Goal: Task Accomplishment & Management: Complete application form

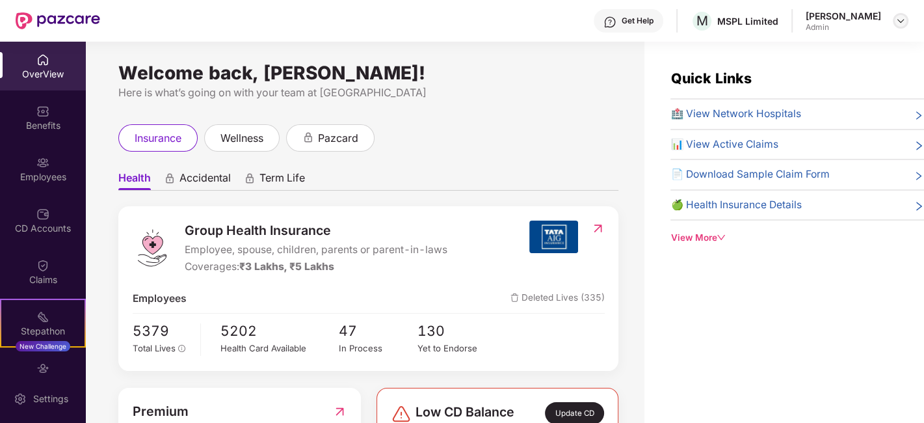
click at [899, 21] on img at bounding box center [900, 21] width 10 height 10
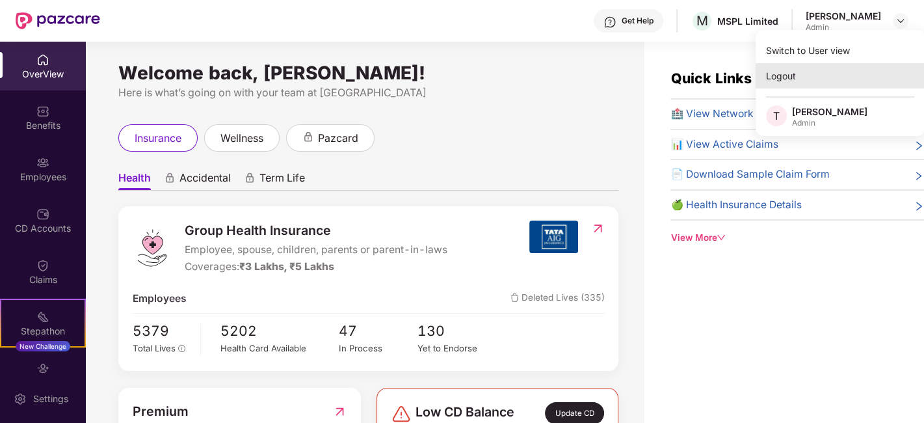
click at [784, 79] on div "Logout" at bounding box center [840, 75] width 169 height 25
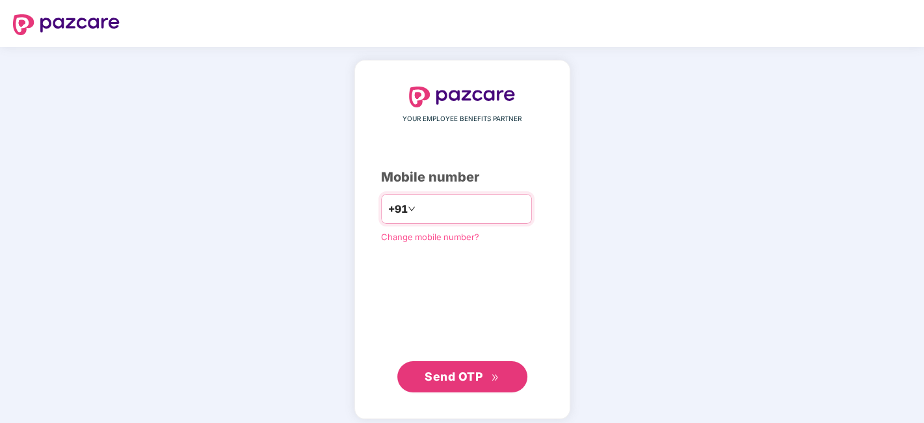
type input "**********"
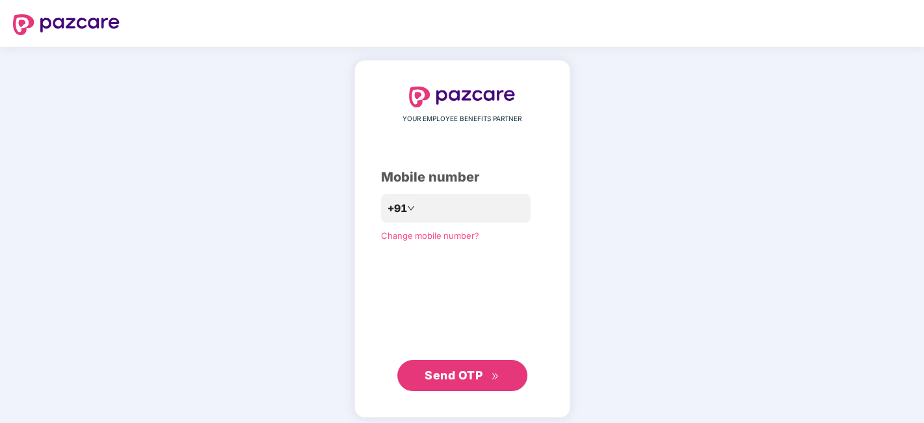
click at [482, 365] on button "Send OTP" at bounding box center [462, 375] width 130 height 31
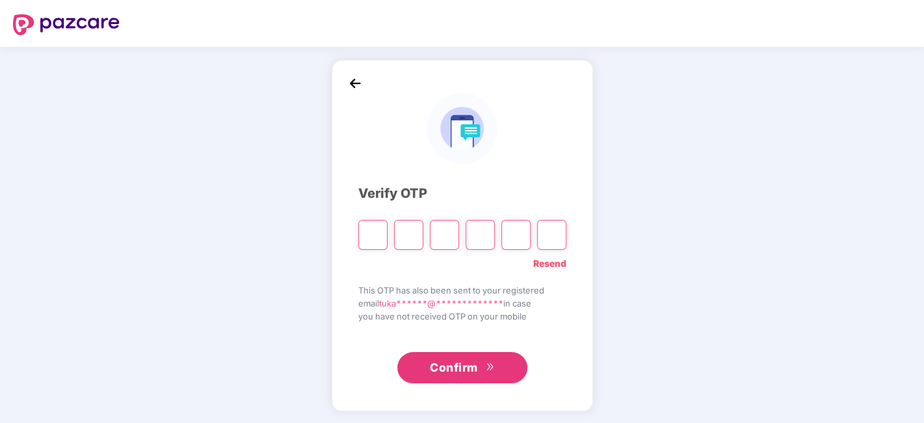
scroll to position [1, 0]
click at [549, 257] on link "Resend" at bounding box center [549, 263] width 33 height 14
click at [376, 239] on input "Please enter verification code. Digit 1" at bounding box center [372, 235] width 29 height 30
type input "*"
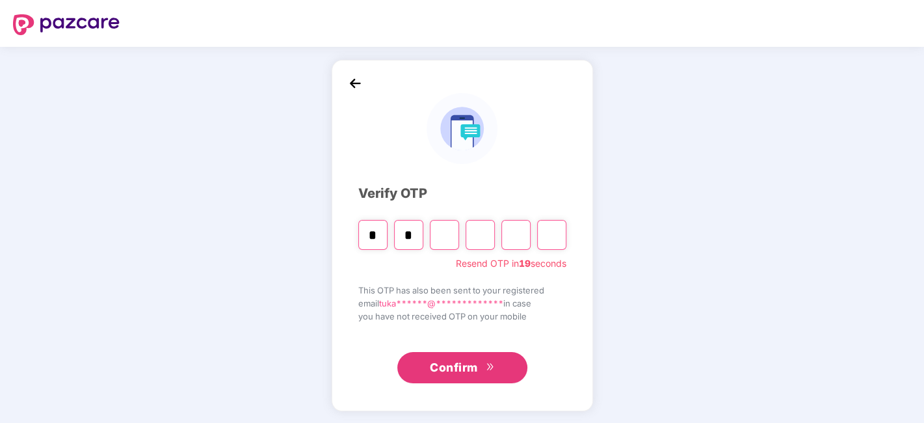
type input "*"
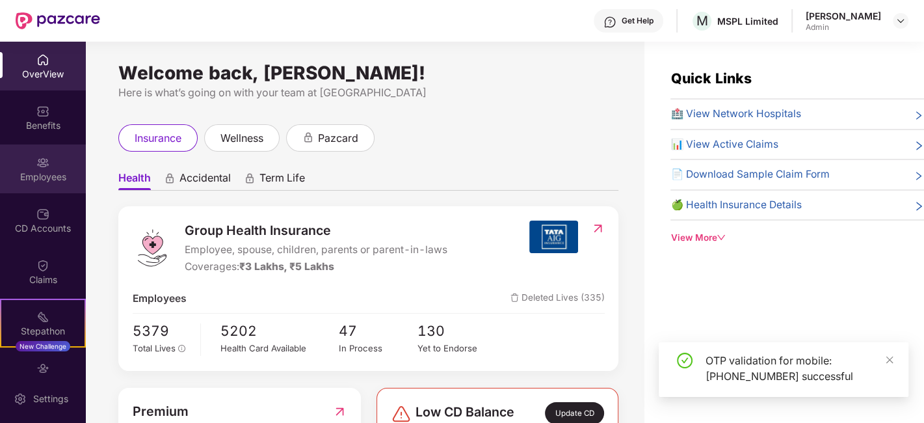
click at [48, 160] on div "Employees" at bounding box center [43, 168] width 86 height 49
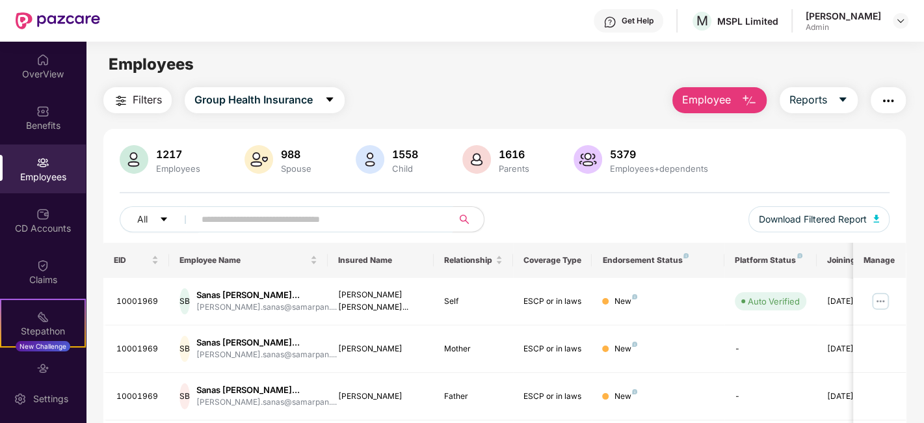
click at [317, 219] on input "text" at bounding box center [318, 219] width 233 height 20
click at [297, 218] on input "text" at bounding box center [318, 219] width 233 height 20
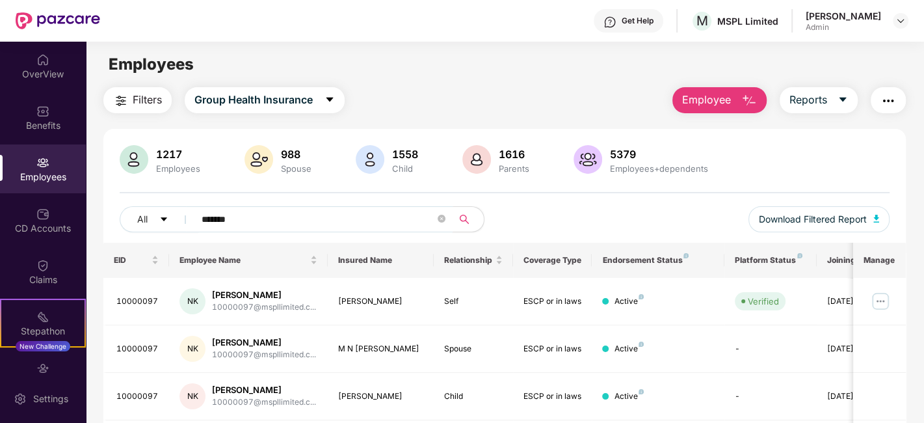
click at [230, 220] on input "*******" at bounding box center [318, 219] width 233 height 20
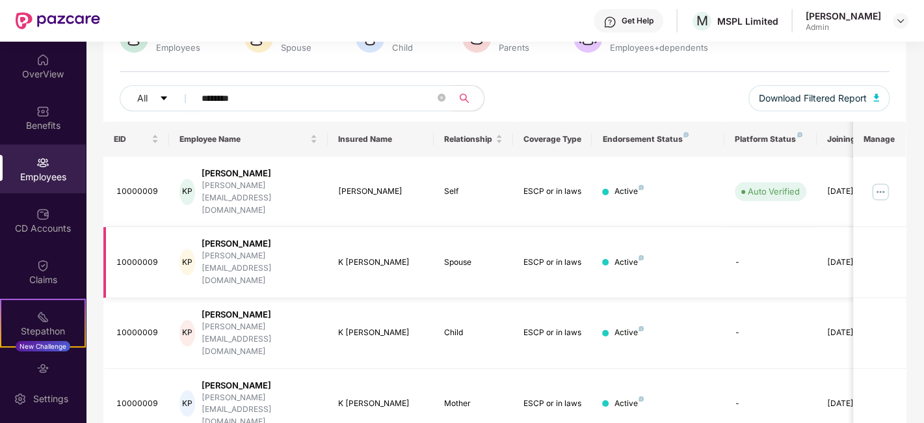
scroll to position [137, 0]
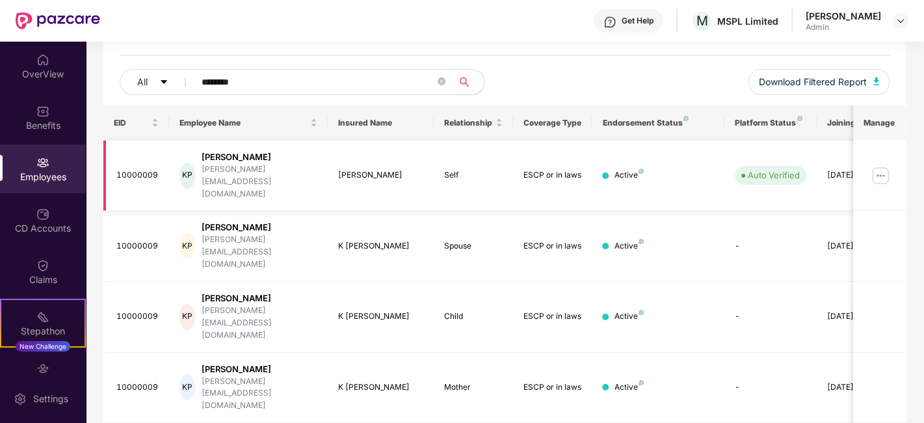
type input "********"
click at [884, 170] on img at bounding box center [880, 175] width 21 height 21
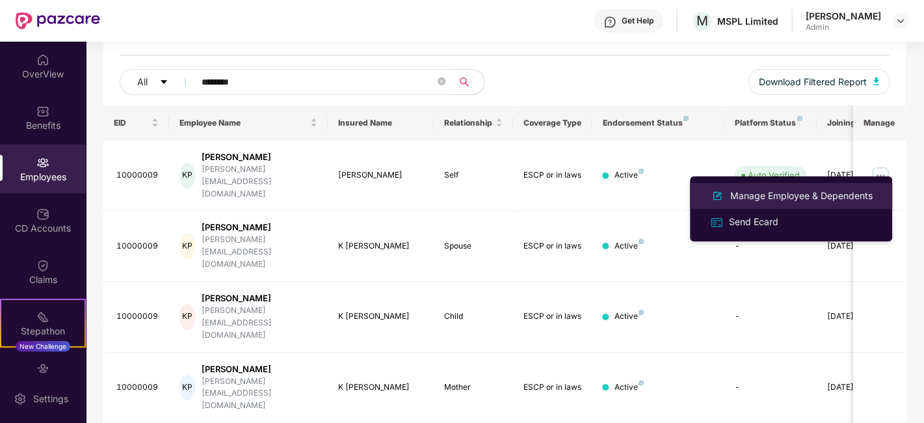
click at [756, 198] on div "Manage Employee & Dependents" at bounding box center [802, 196] width 148 height 14
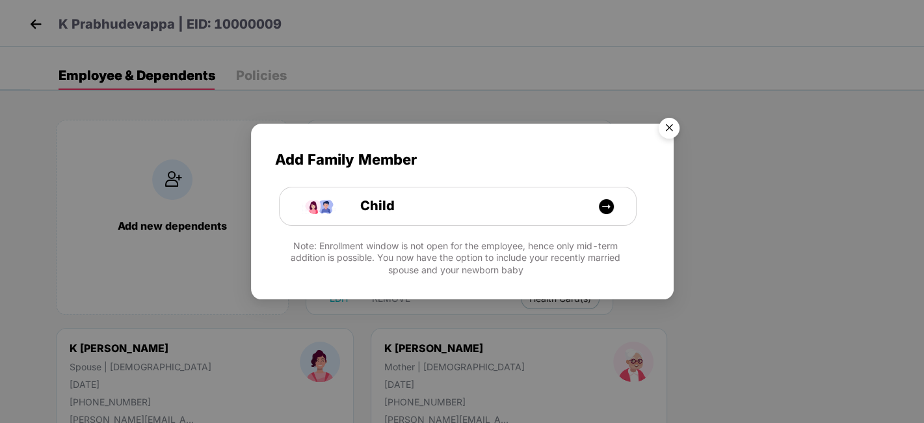
click at [672, 130] on img "Close" at bounding box center [669, 130] width 36 height 36
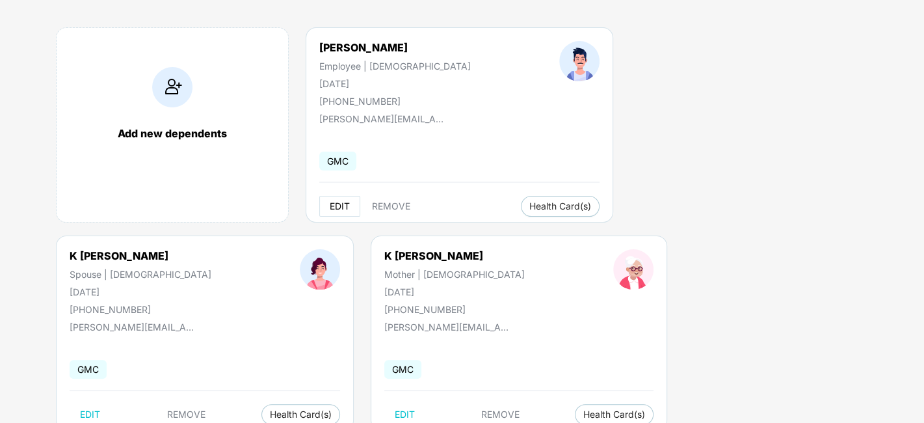
scroll to position [132, 0]
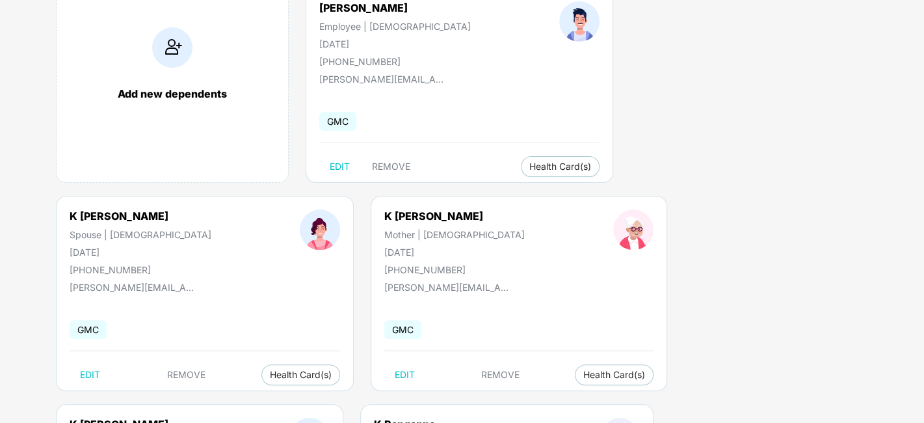
click at [371, 385] on div "[PERSON_NAME] Mother | [DEMOGRAPHIC_DATA] [DATE] [PHONE_NUMBER] [PERSON_NAME][E…" at bounding box center [519, 293] width 297 height 195
click at [583, 378] on span "Health Card(s)" at bounding box center [614, 374] width 62 height 7
click at [258, 395] on span "Health Insurance(ESCP or parent-in-law)" at bounding box center [308, 399] width 194 height 14
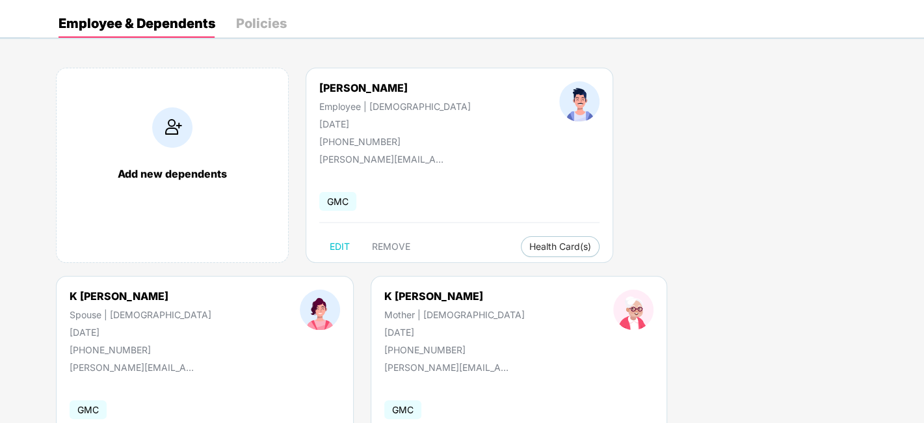
scroll to position [0, 0]
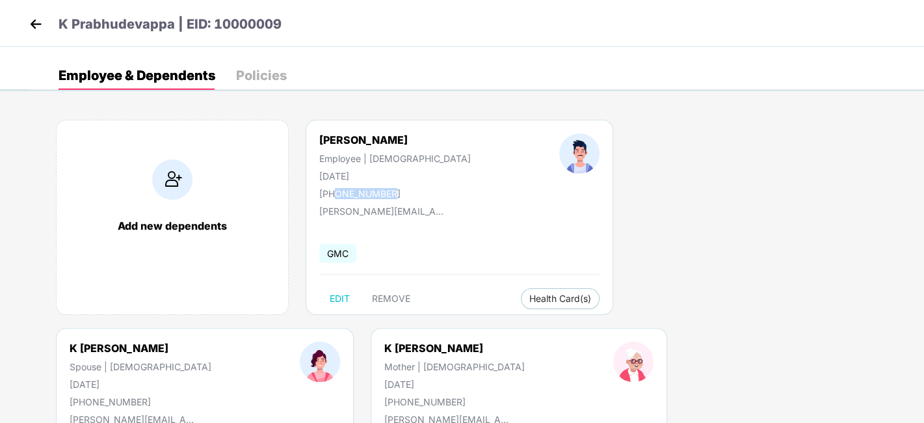
drag, startPoint x: 335, startPoint y: 192, endPoint x: 395, endPoint y: 192, distance: 60.5
click at [395, 192] on div "[PHONE_NUMBER]" at bounding box center [395, 193] width 152 height 11
copy div "8660707064"
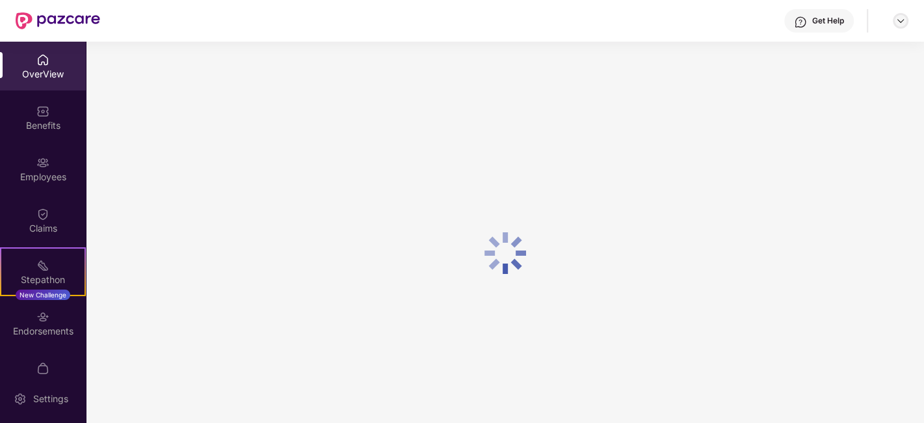
click at [894, 21] on div at bounding box center [901, 21] width 16 height 16
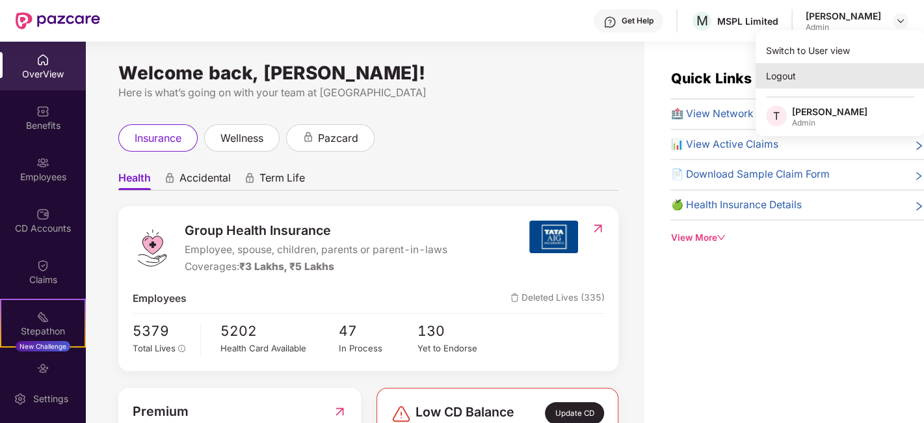
click at [800, 79] on div "Logout" at bounding box center [840, 75] width 169 height 25
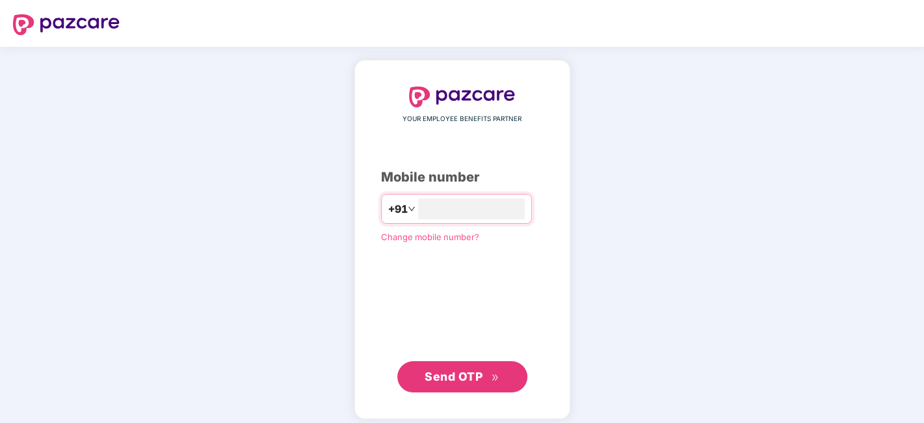
type input "**********"
click at [486, 374] on span "Send OTP" at bounding box center [462, 375] width 75 height 18
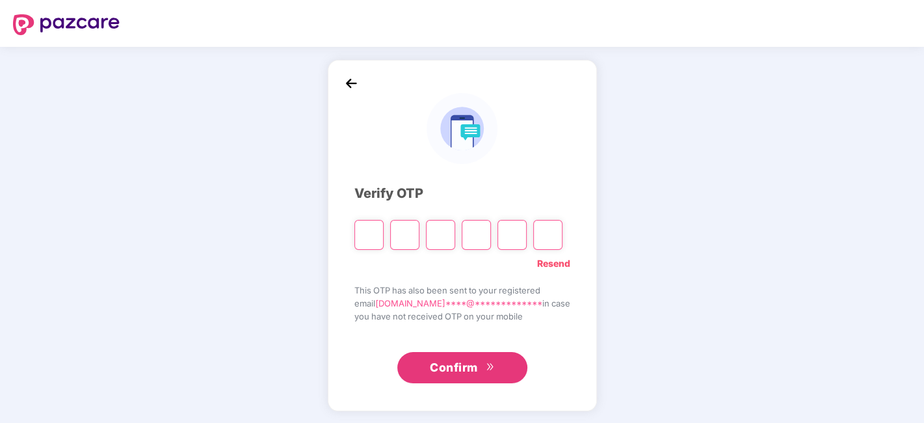
type input "*"
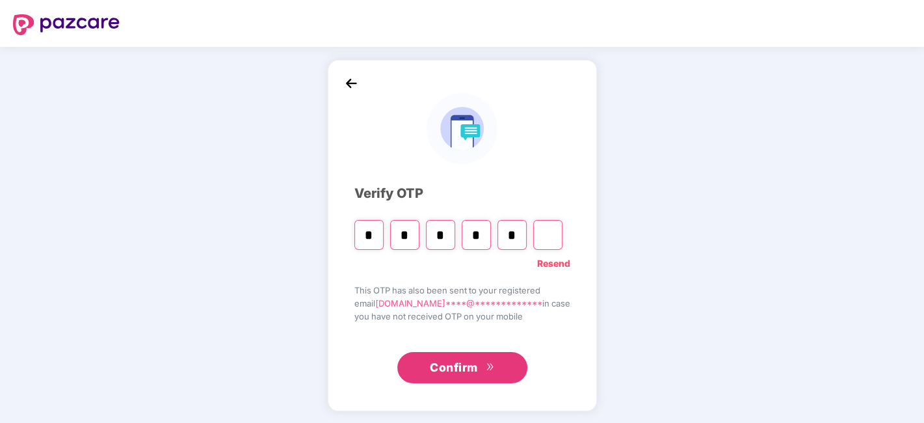
type input "*"
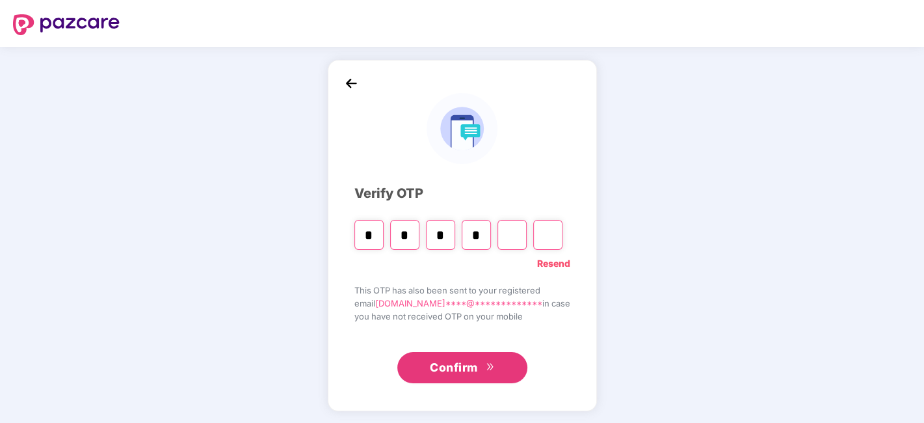
type input "*"
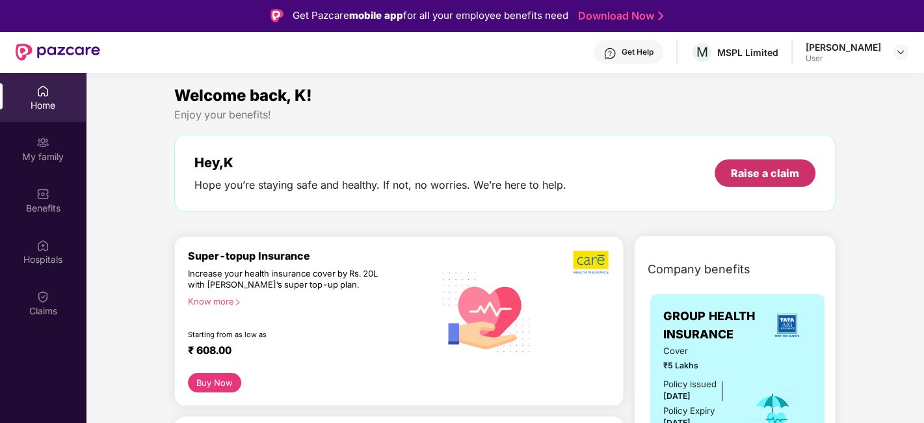
click at [750, 172] on div "Raise a claim" at bounding box center [765, 173] width 68 height 14
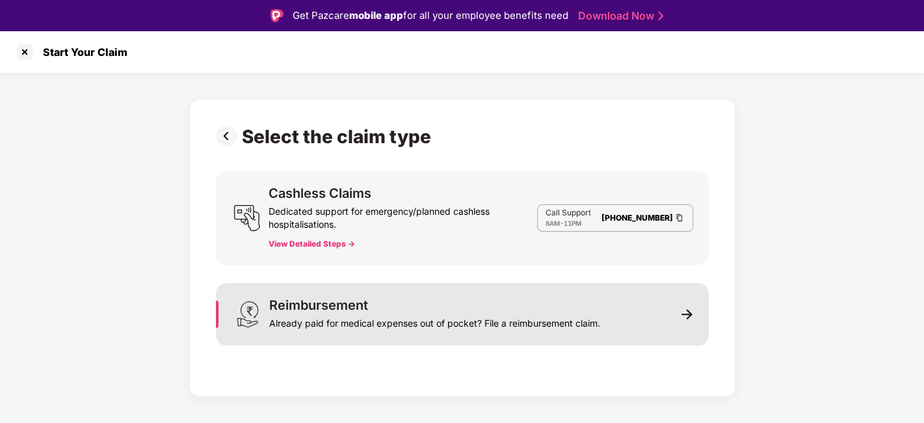
click at [478, 309] on div "Reimbursement Already paid for medical expenses out of pocket? File a reimburse…" at bounding box center [434, 313] width 331 height 31
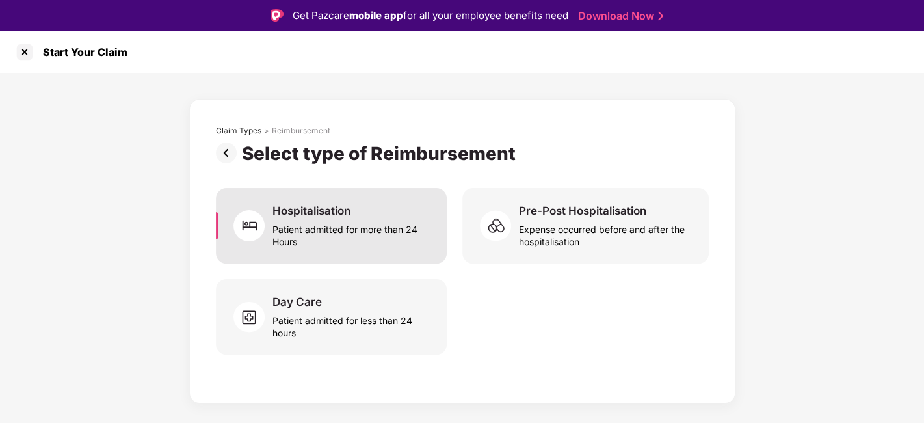
click at [327, 234] on div "Patient admitted for more than 24 Hours" at bounding box center [351, 233] width 158 height 30
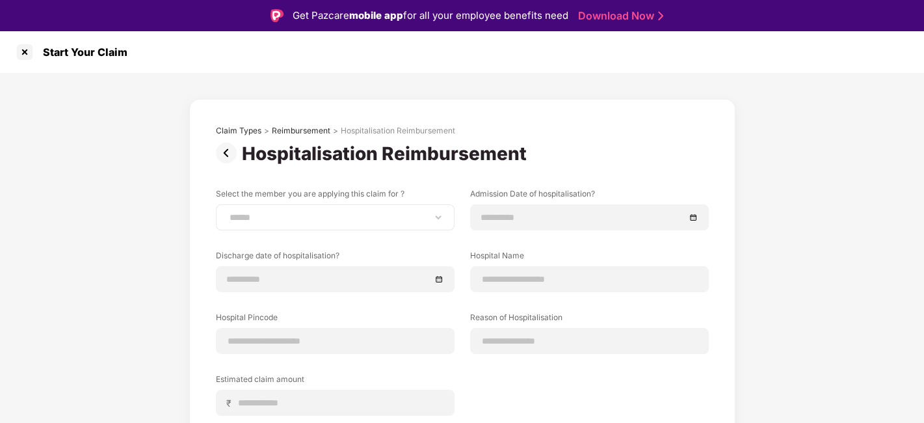
click at [297, 205] on div "**********" at bounding box center [335, 217] width 239 height 26
click at [297, 210] on div "**********" at bounding box center [335, 217] width 239 height 26
click at [297, 213] on select "**********" at bounding box center [335, 217] width 217 height 10
select select "**********"
click at [227, 212] on select "**********" at bounding box center [335, 217] width 217 height 10
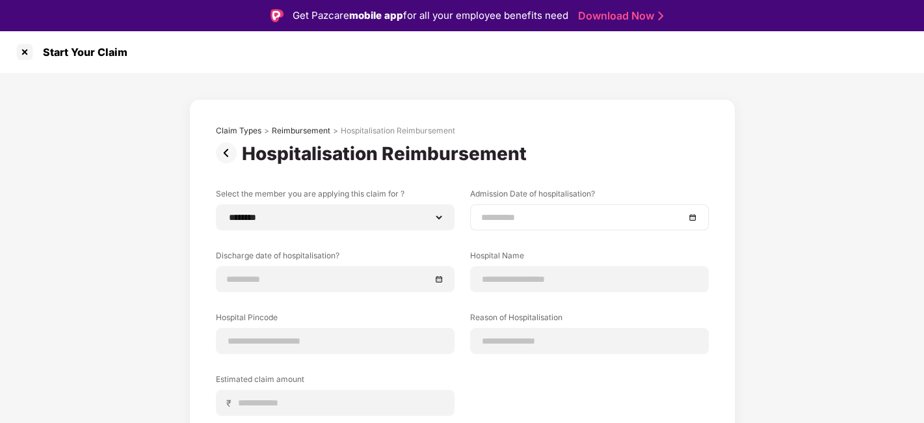
click at [588, 216] on input at bounding box center [583, 217] width 204 height 14
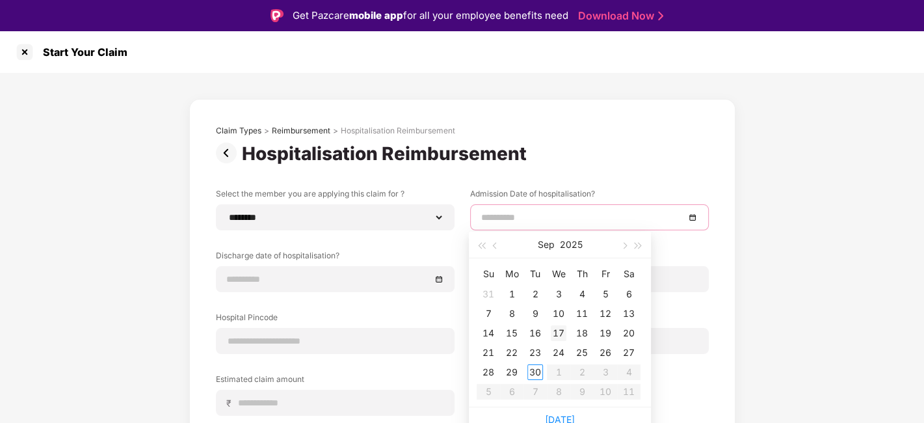
type input "**********"
click at [557, 328] on div "17" at bounding box center [559, 333] width 16 height 16
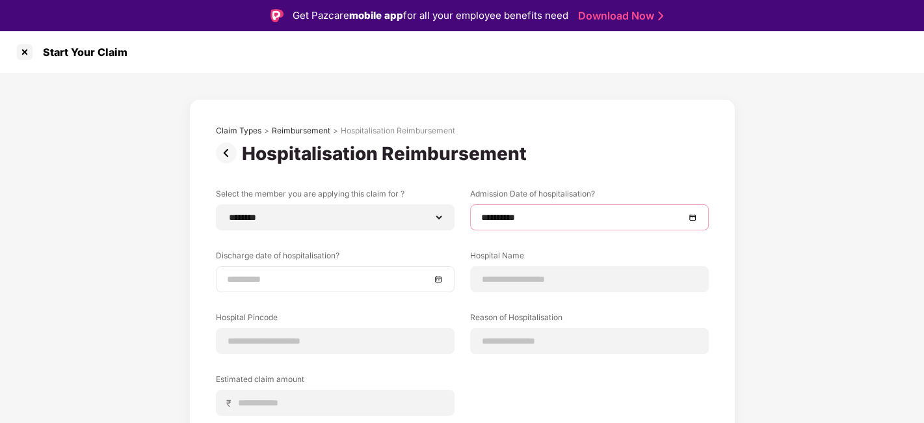
click at [399, 282] on input at bounding box center [329, 279] width 204 height 14
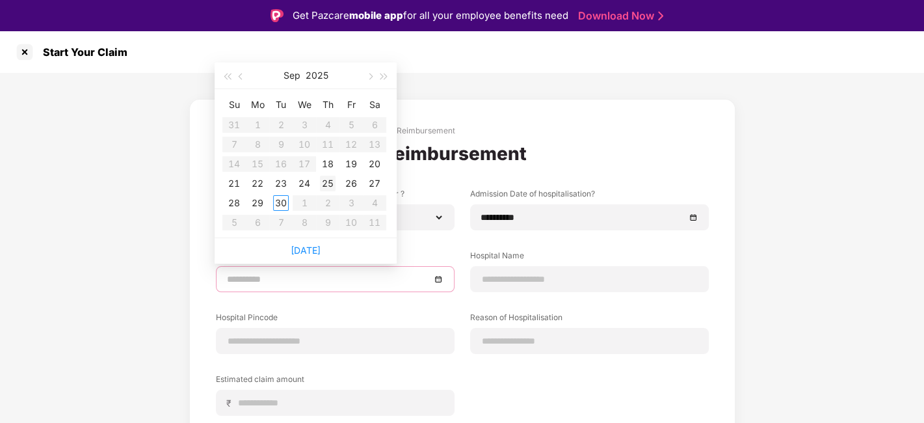
type input "**********"
click at [330, 184] on div "25" at bounding box center [328, 184] width 16 height 16
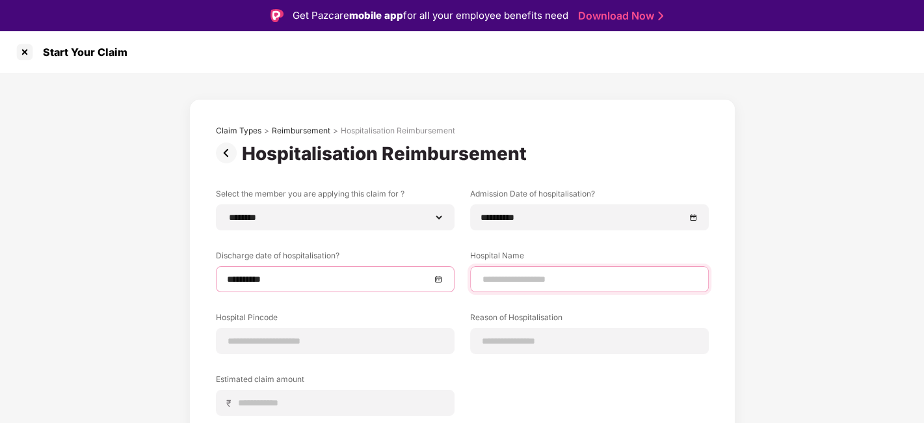
click at [535, 274] on input at bounding box center [589, 279] width 217 height 14
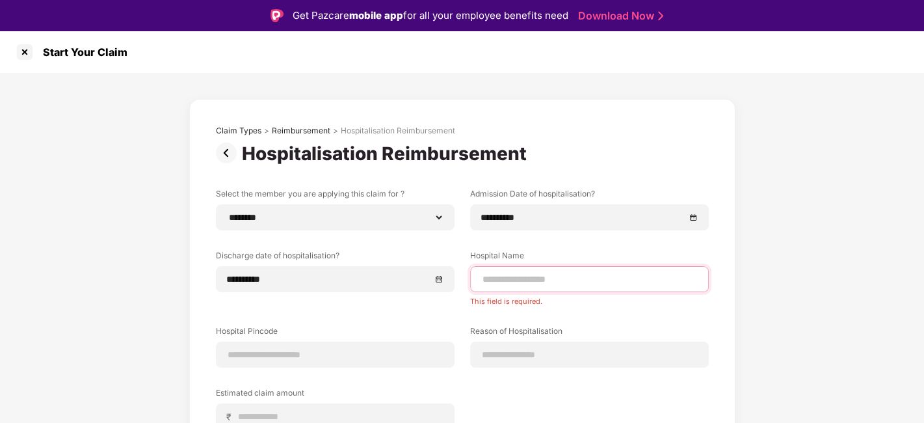
click at [535, 274] on input at bounding box center [589, 279] width 217 height 14
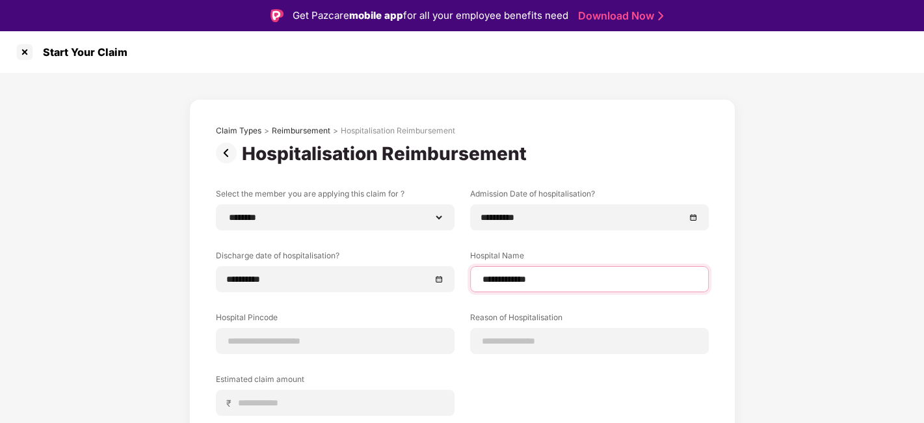
type input "**********"
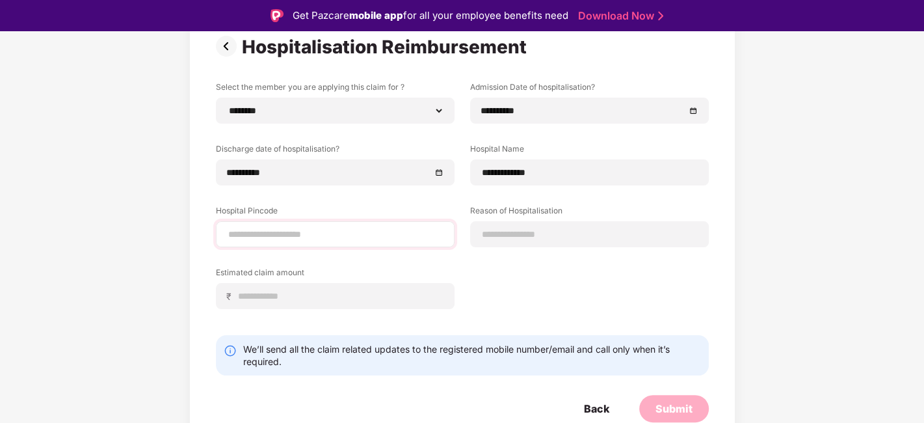
click at [325, 242] on div at bounding box center [335, 234] width 239 height 26
click at [326, 238] on div at bounding box center [335, 234] width 239 height 26
click at [326, 235] on input at bounding box center [335, 235] width 217 height 14
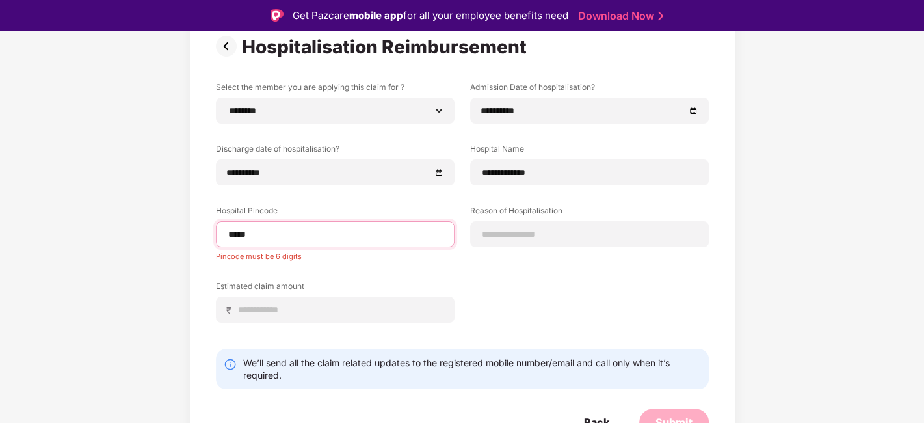
type input "******"
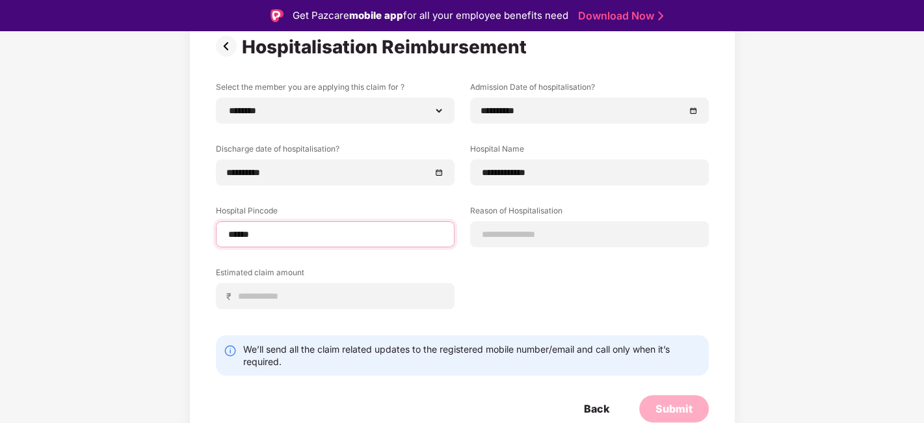
select select "*******"
select select "*********"
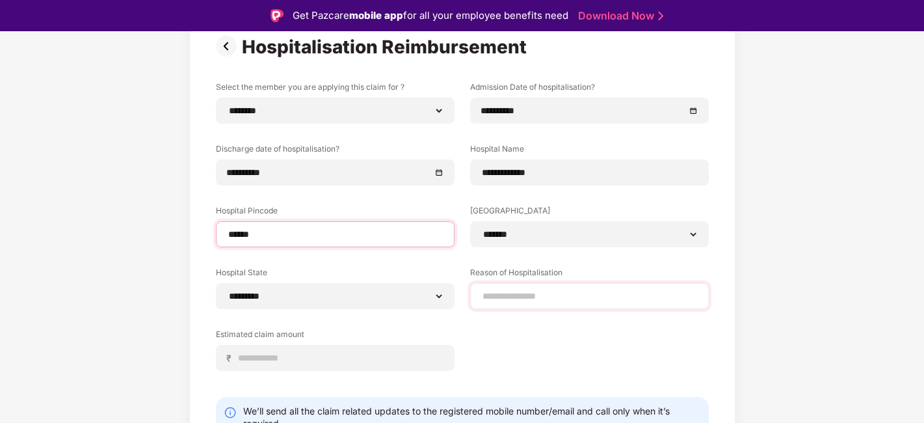
type input "******"
click at [552, 300] on input at bounding box center [589, 296] width 217 height 14
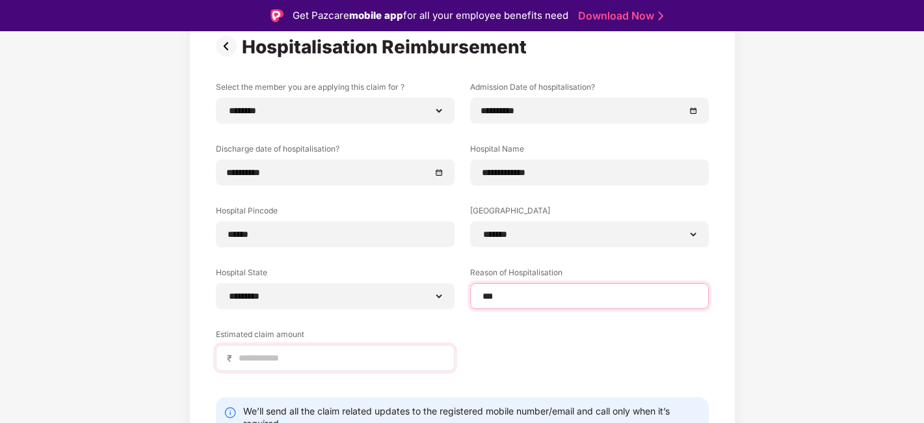
type input "***"
click at [416, 363] on input at bounding box center [340, 358] width 206 height 14
type input "******"
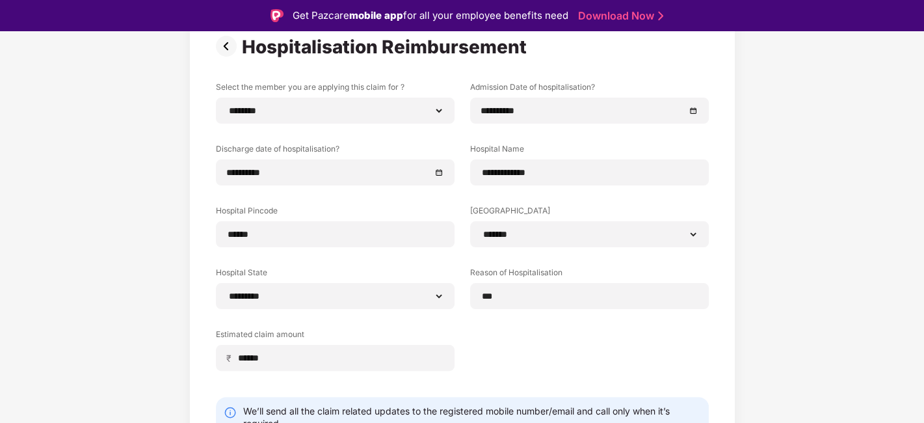
click at [681, 324] on div "**********" at bounding box center [462, 235] width 493 height 309
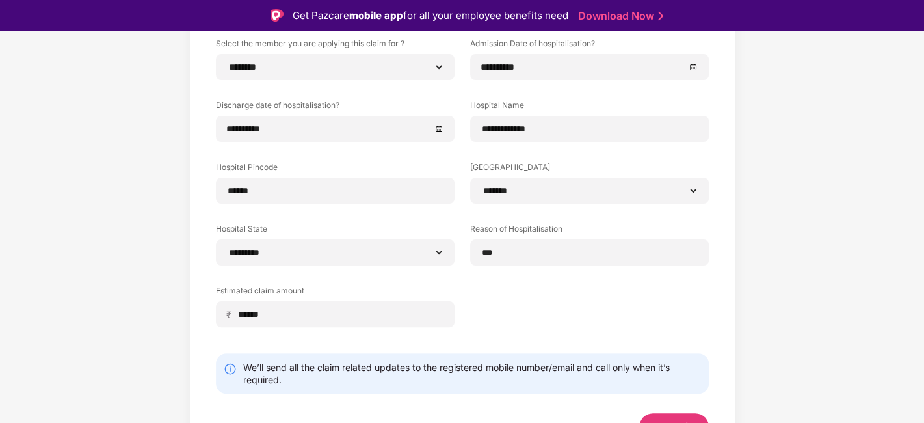
scroll to position [169, 0]
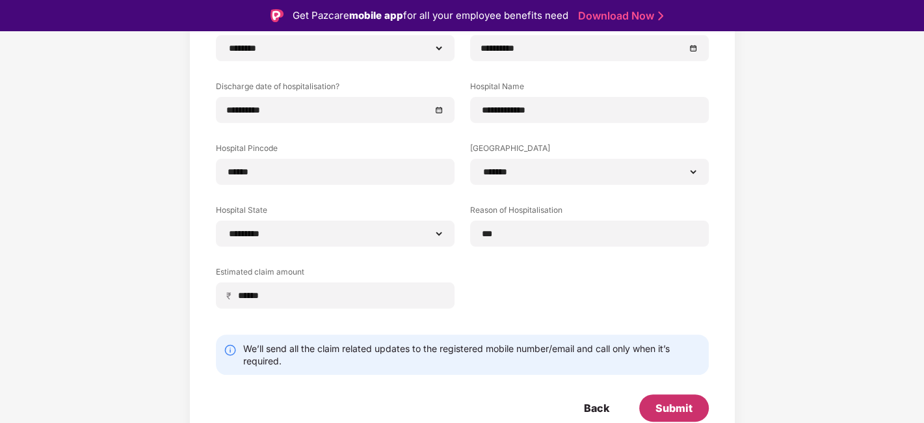
click at [677, 397] on div "Submit" at bounding box center [674, 407] width 70 height 27
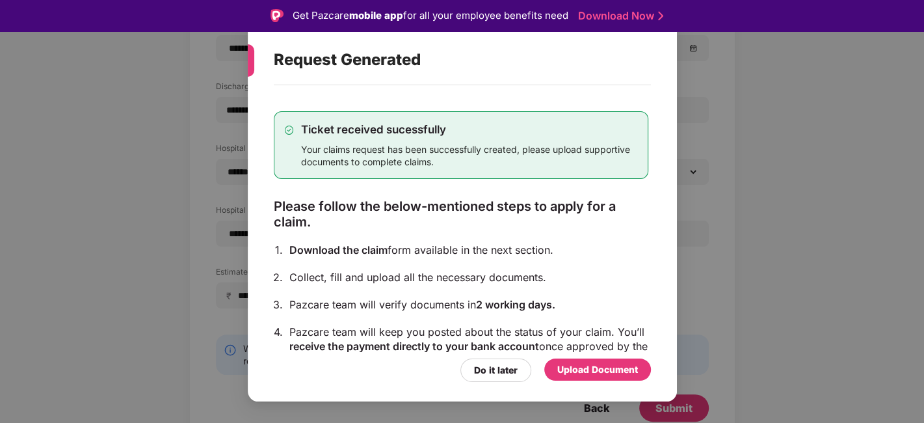
click at [587, 372] on div "Upload Document" at bounding box center [597, 369] width 81 height 14
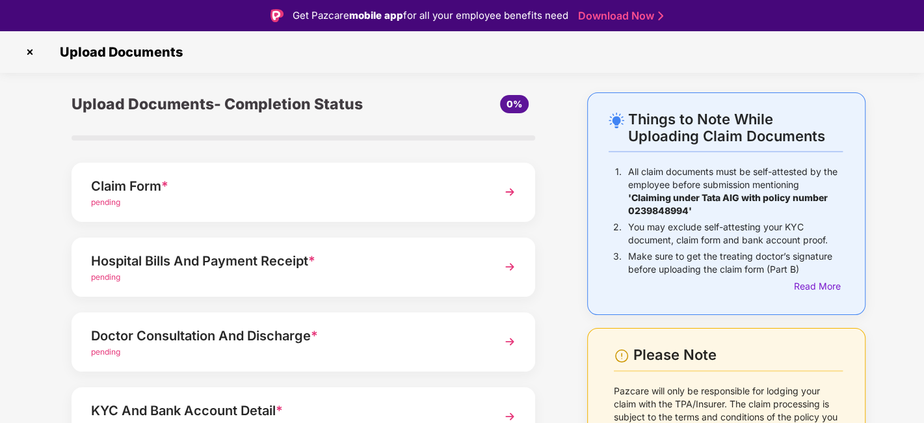
click at [312, 168] on div "Claim Form * pending" at bounding box center [304, 192] width 464 height 59
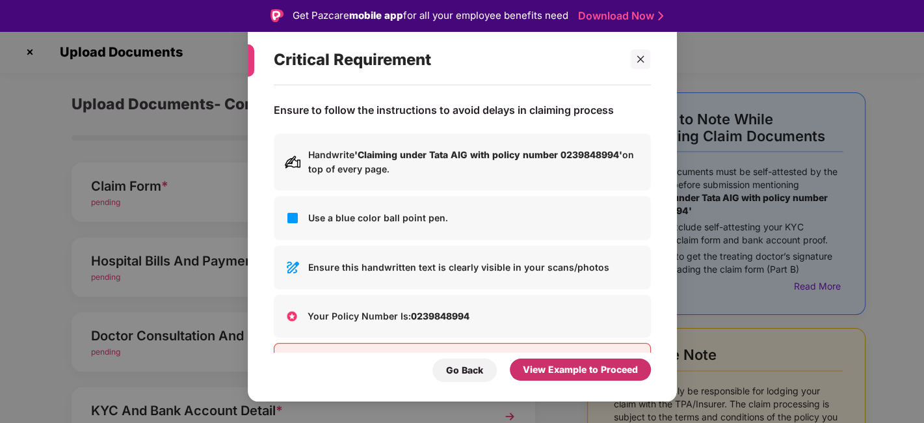
click at [558, 376] on div "View Example to Proceed" at bounding box center [580, 369] width 115 height 14
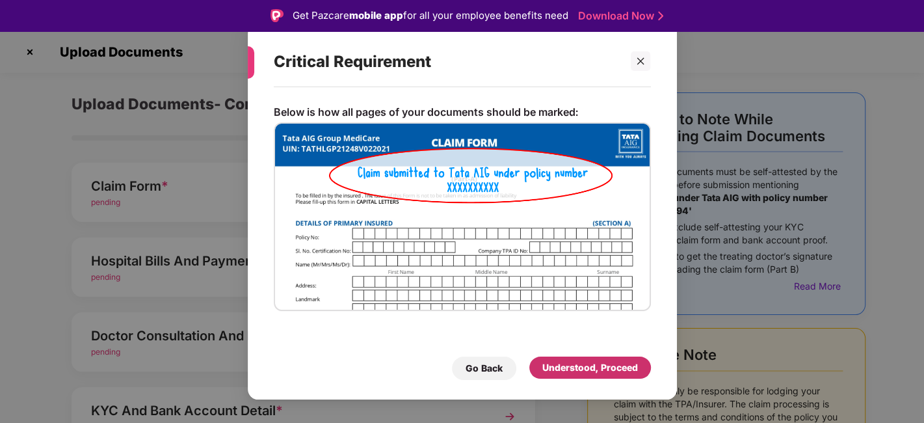
click at [579, 366] on div "Understood, Proceed" at bounding box center [590, 367] width 96 height 14
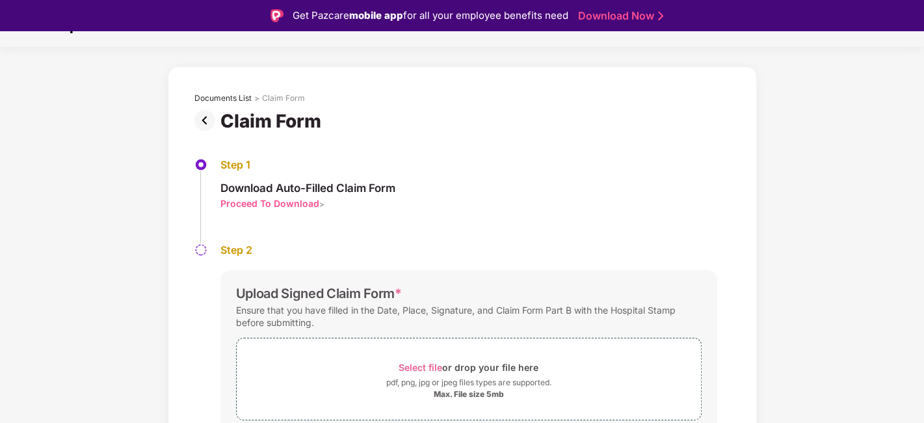
scroll to position [79, 0]
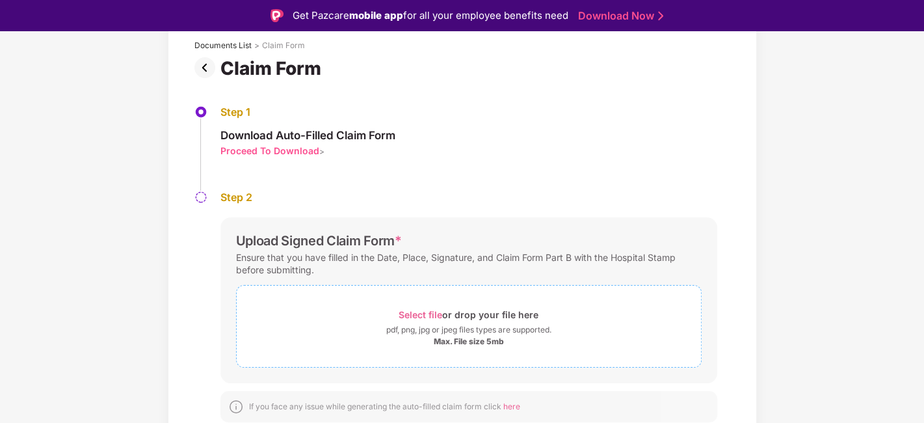
click at [414, 311] on span "Select file" at bounding box center [421, 314] width 44 height 11
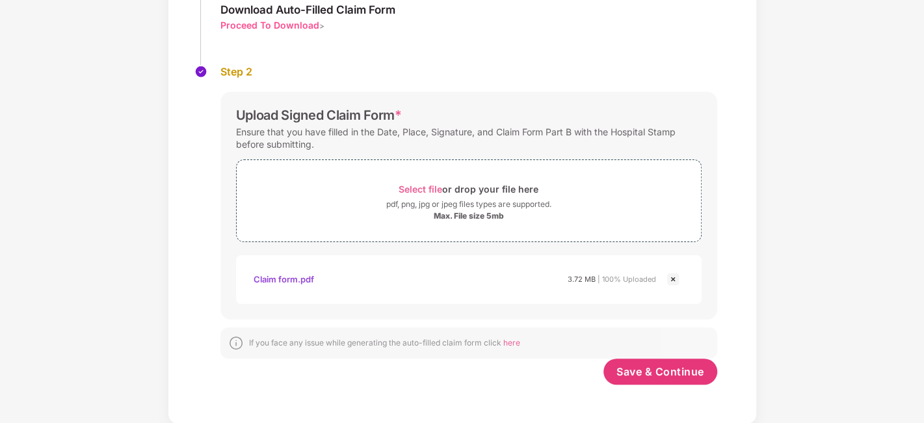
scroll to position [172, 0]
click at [660, 371] on span "Save & Continue" at bounding box center [660, 372] width 88 height 14
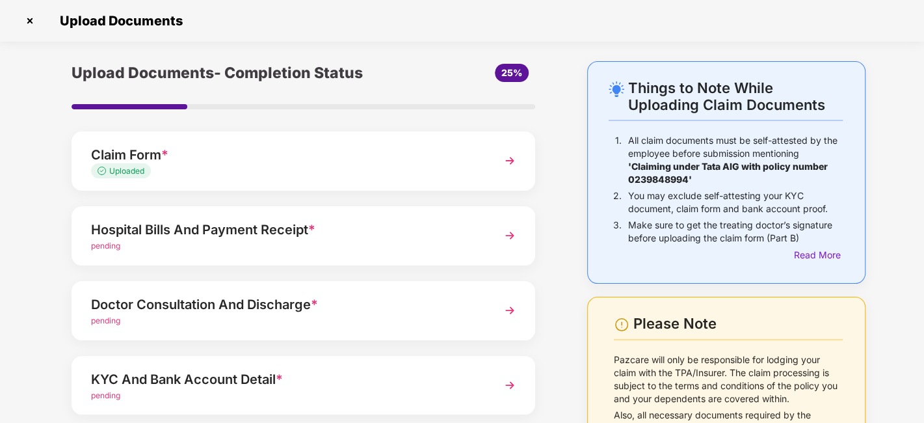
click at [263, 255] on div "Hospital Bills And Payment Receipt * pending" at bounding box center [304, 235] width 464 height 59
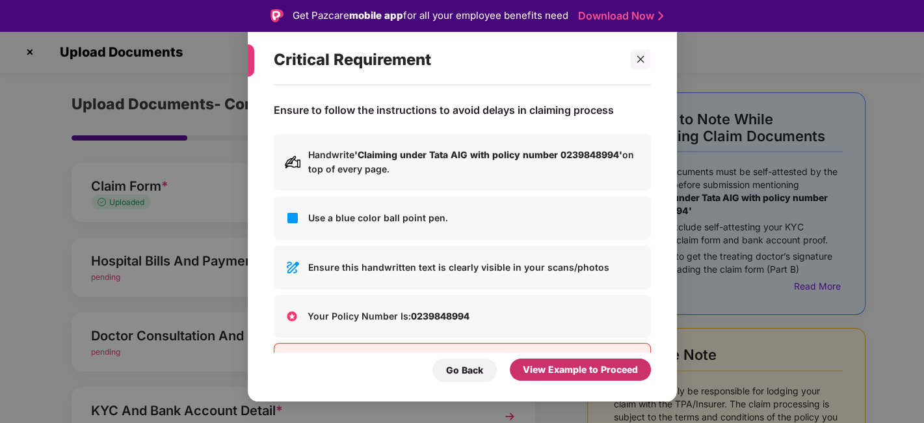
click at [543, 370] on div "View Example to Proceed" at bounding box center [580, 369] width 115 height 14
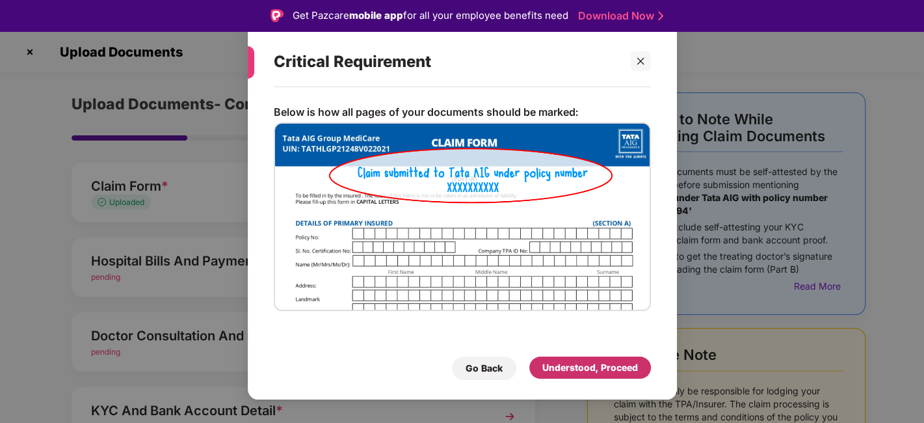
click at [543, 370] on div "Understood, Proceed" at bounding box center [590, 367] width 96 height 14
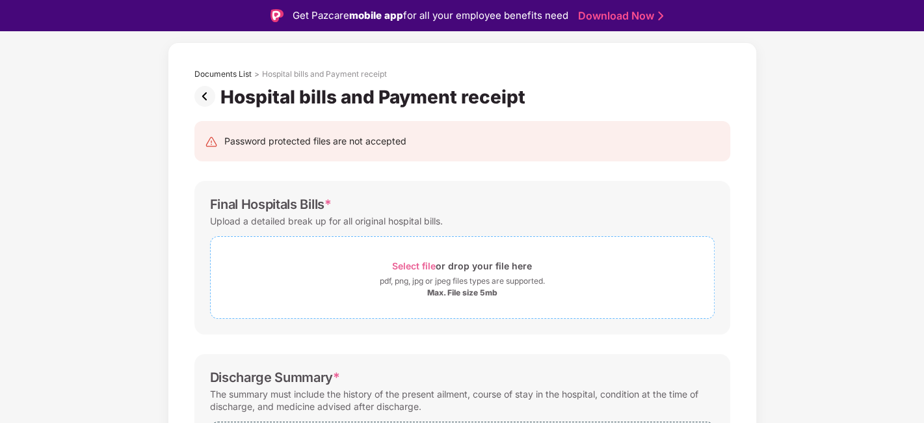
scroll to position [72, 0]
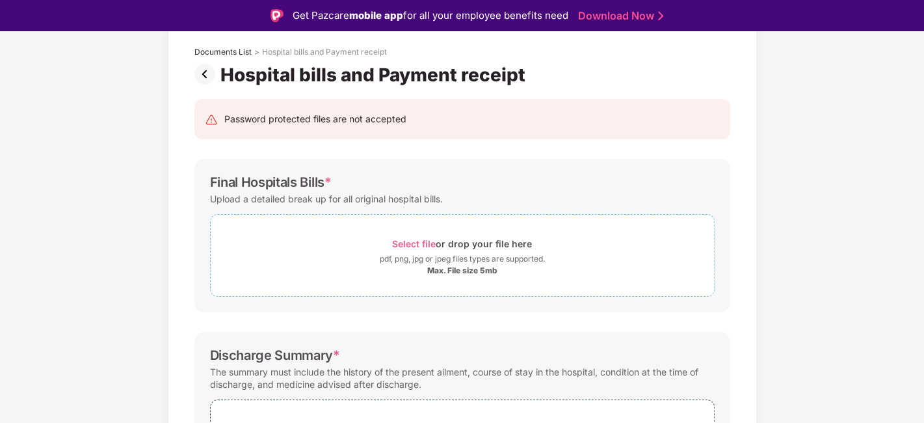
click at [419, 238] on span "Select file" at bounding box center [414, 243] width 44 height 11
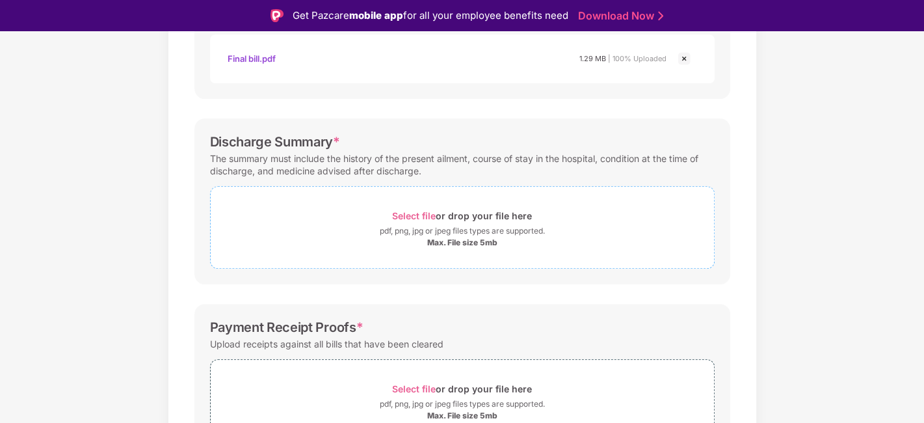
scroll to position [361, 0]
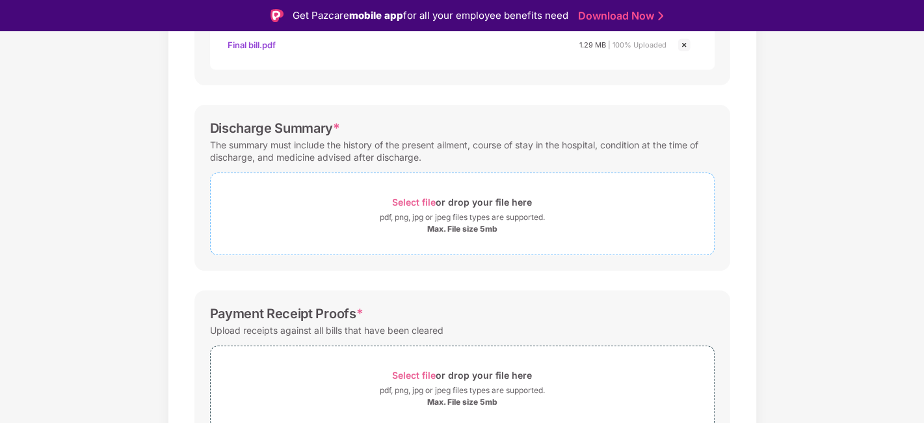
click at [410, 196] on span "Select file" at bounding box center [414, 201] width 44 height 11
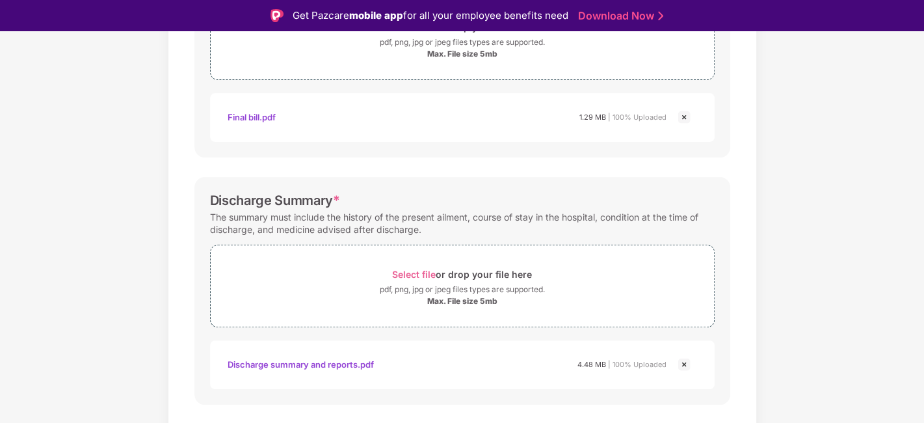
scroll to position [488, 0]
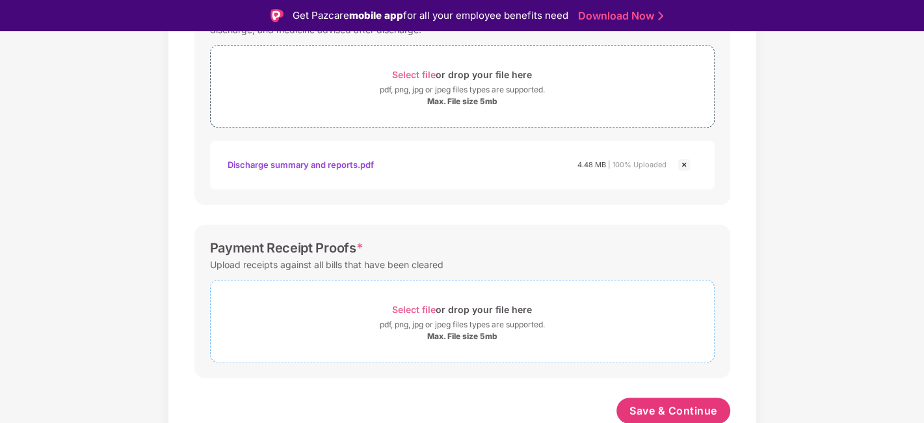
click at [422, 306] on span "Select file" at bounding box center [414, 309] width 44 height 11
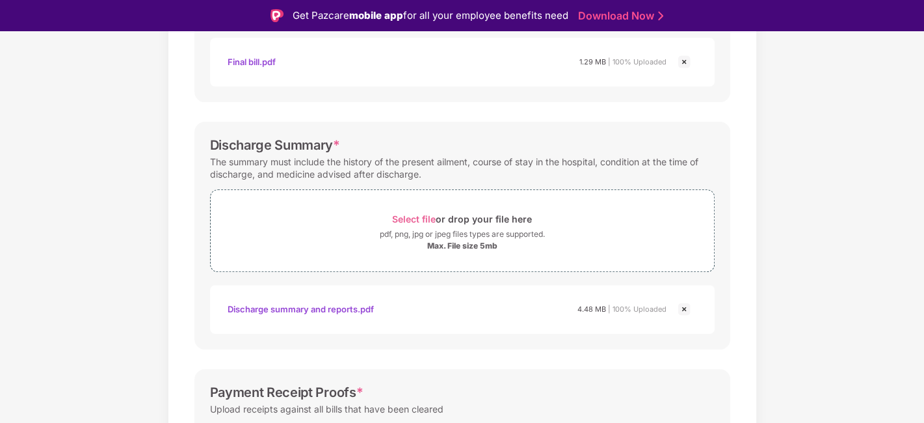
scroll to position [55, 0]
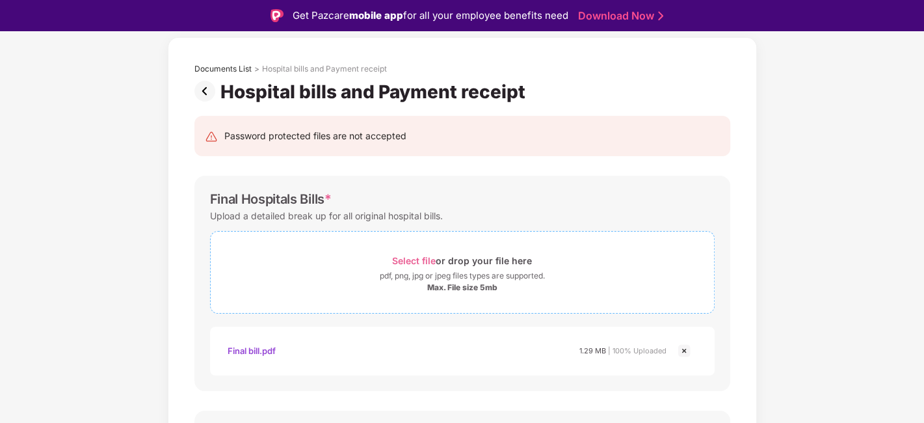
click at [419, 264] on span "Select file" at bounding box center [414, 260] width 44 height 11
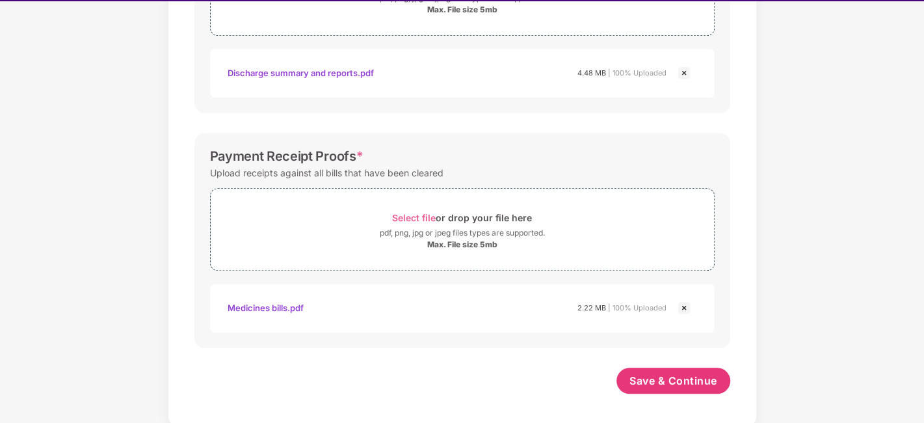
scroll to position [31, 0]
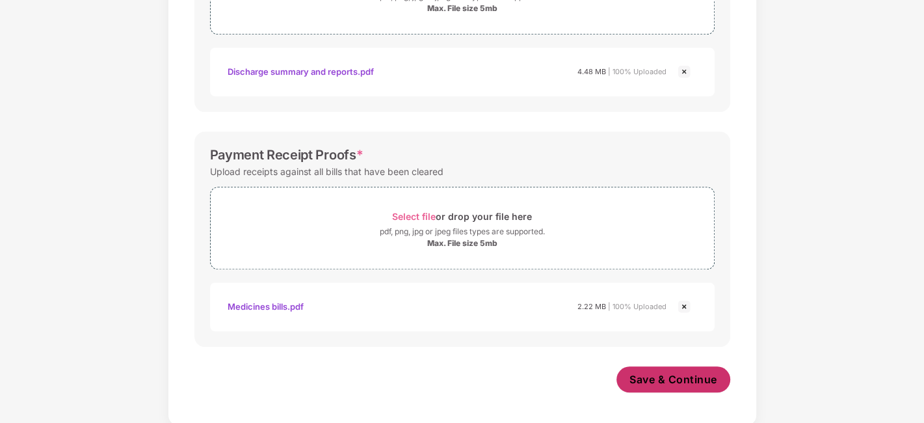
click at [645, 372] on span "Save & Continue" at bounding box center [673, 379] width 88 height 14
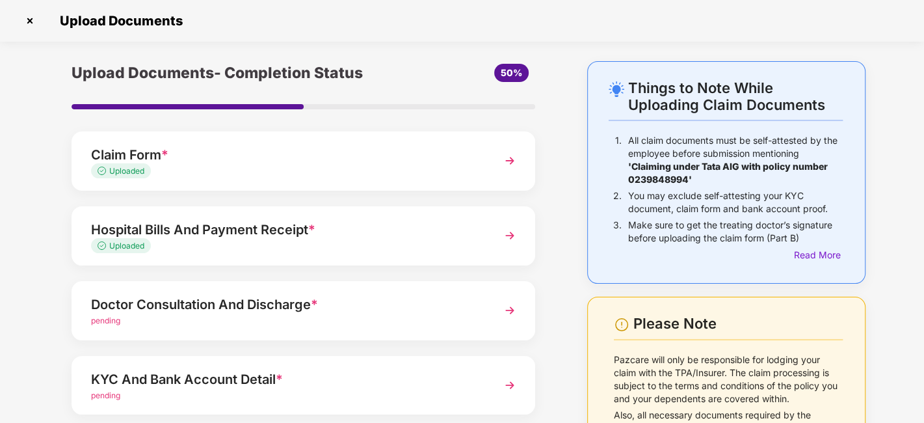
click at [287, 289] on div "Doctor Consultation And Discharge * pending" at bounding box center [304, 310] width 464 height 59
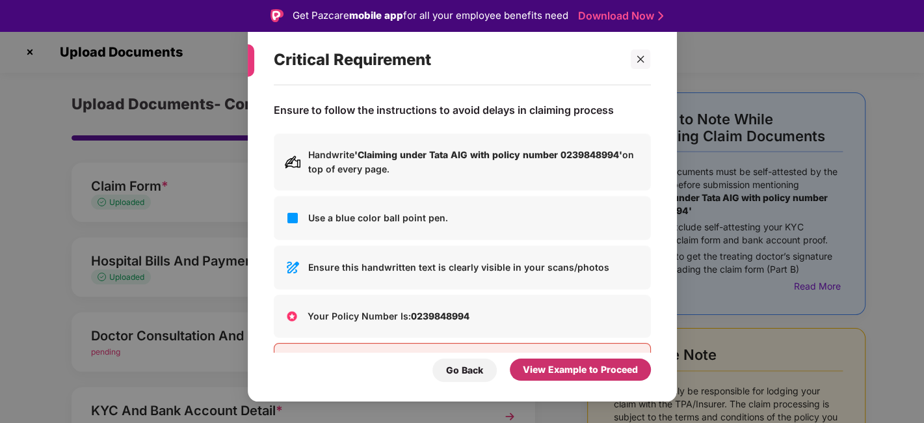
click at [593, 372] on div "View Example to Proceed" at bounding box center [580, 369] width 115 height 14
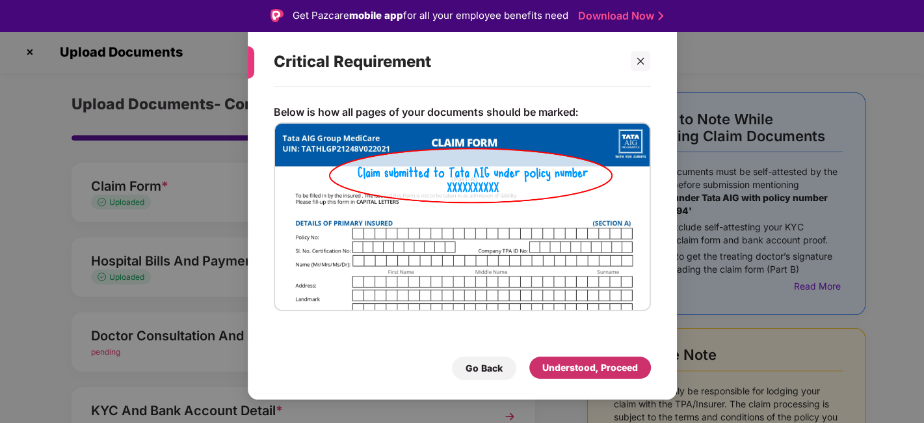
click at [593, 372] on div "Understood, Proceed" at bounding box center [590, 367] width 96 height 14
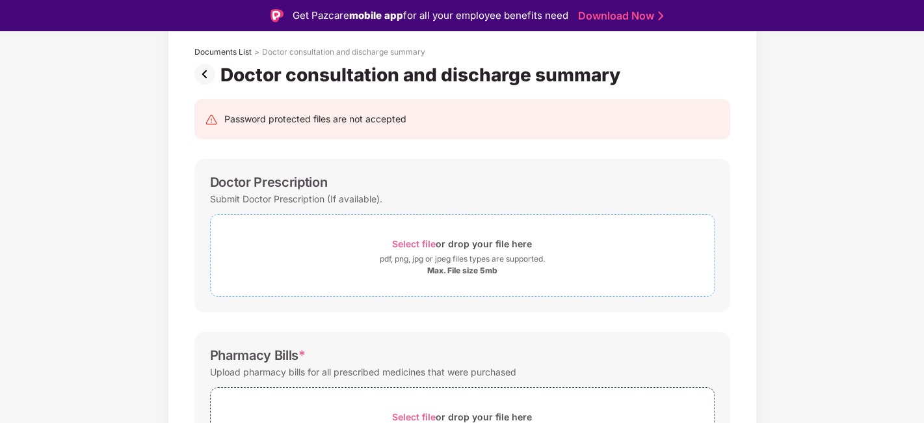
scroll to position [144, 0]
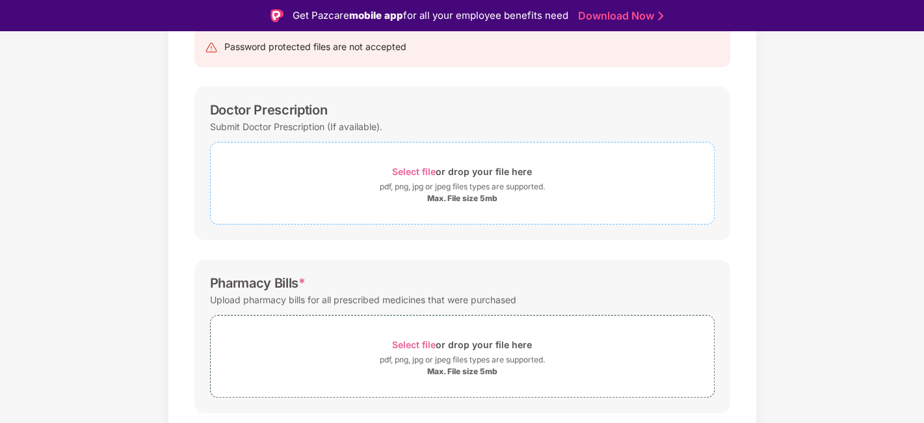
click at [412, 172] on span "Select file" at bounding box center [414, 171] width 44 height 11
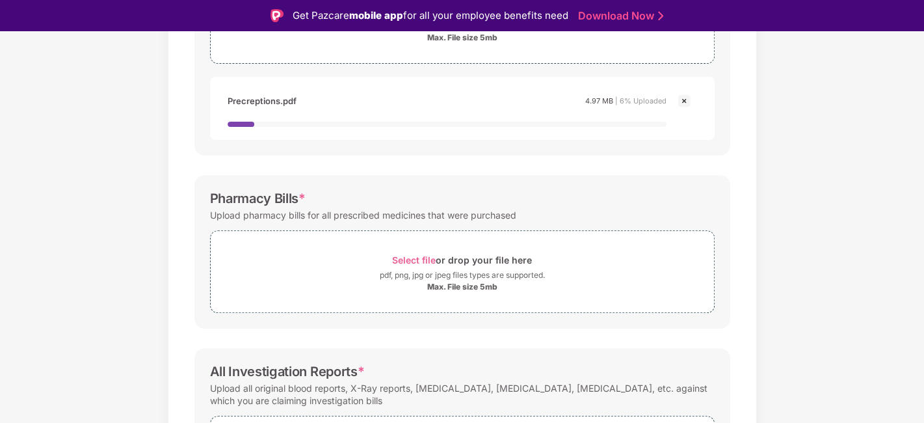
scroll to position [361, 0]
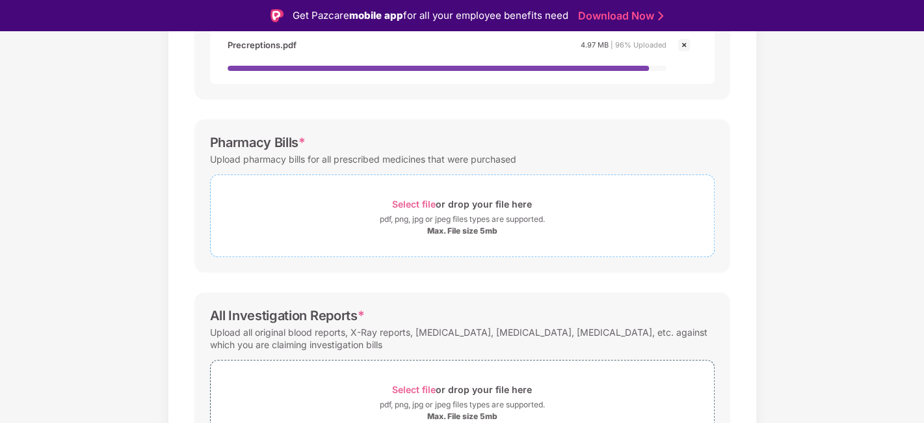
click at [410, 205] on span "Select file" at bounding box center [414, 203] width 44 height 11
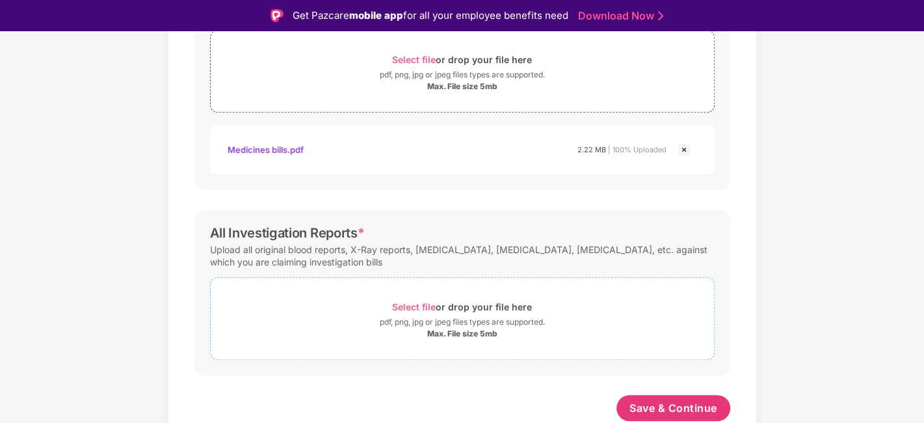
click at [430, 302] on span "Select file" at bounding box center [414, 306] width 44 height 11
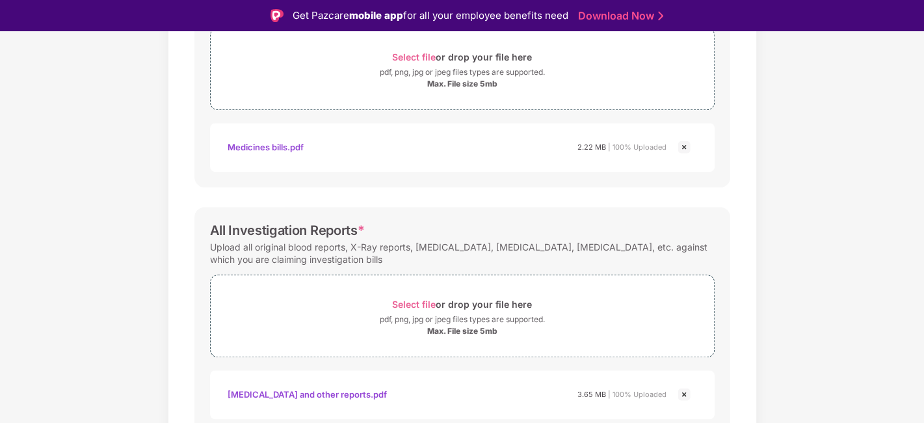
scroll to position [550, 0]
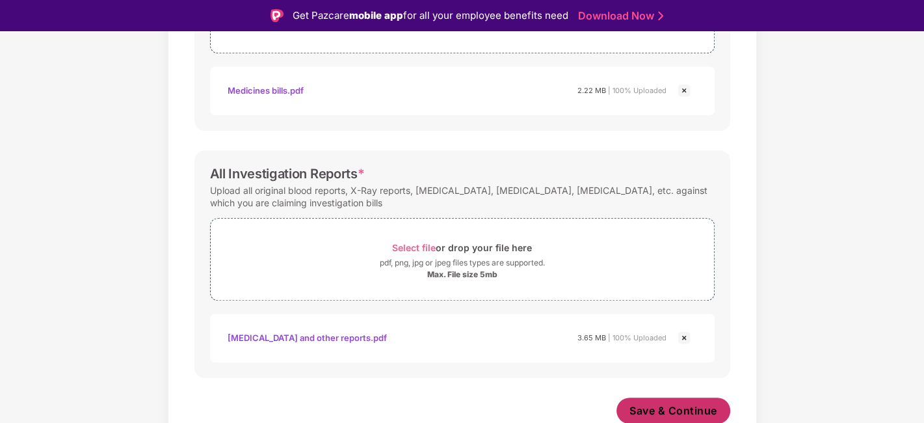
click at [658, 397] on span "Save & Continue" at bounding box center [673, 410] width 88 height 14
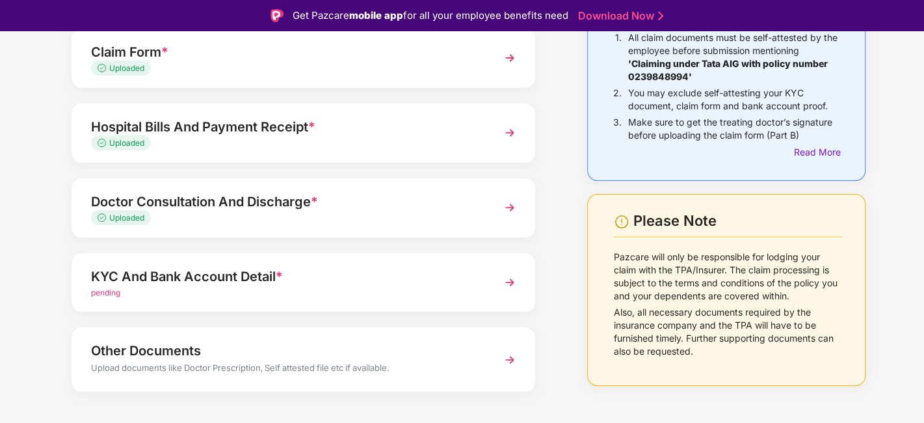
scroll to position [79, 0]
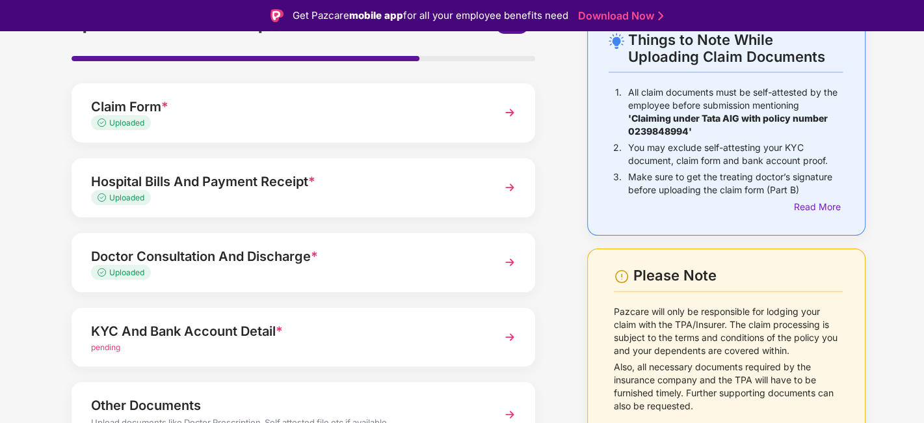
click at [233, 328] on div "KYC And Bank Account Detail *" at bounding box center [286, 331] width 390 height 21
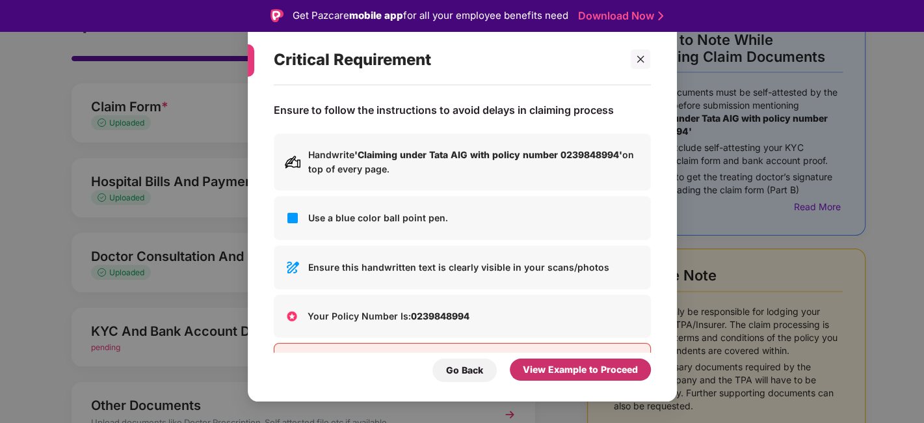
click at [549, 368] on div "View Example to Proceed" at bounding box center [580, 369] width 115 height 14
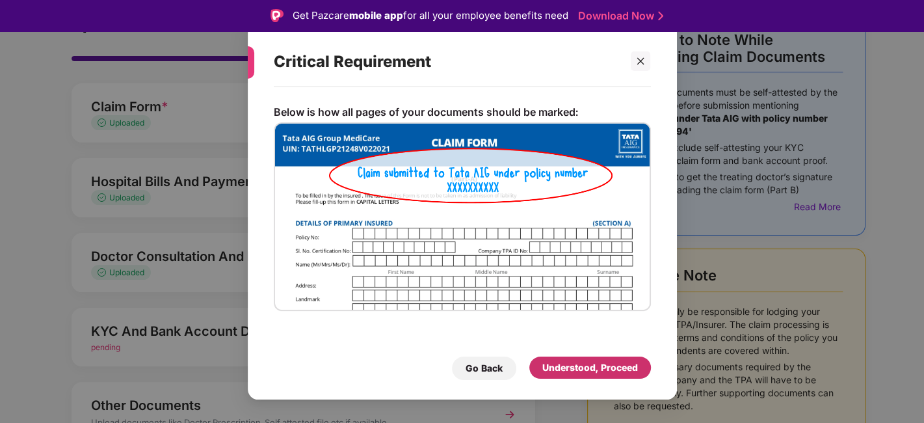
click at [549, 368] on div "Understood, Proceed" at bounding box center [590, 367] width 96 height 14
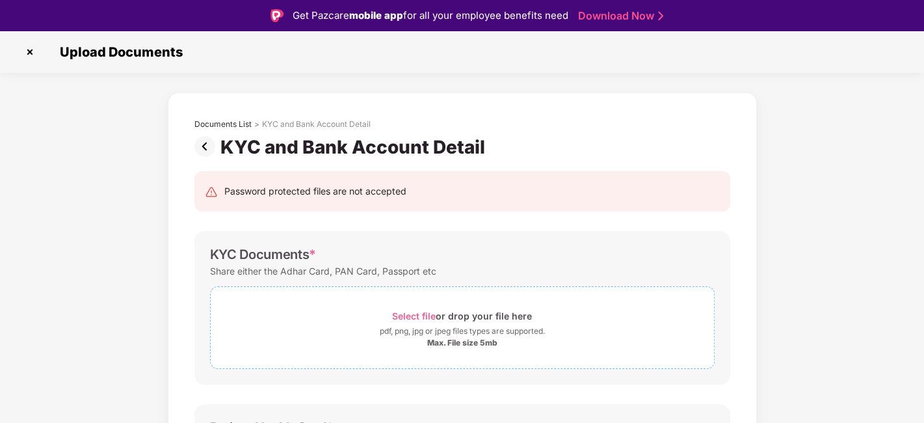
click at [410, 309] on div "Select file or drop your file here" at bounding box center [462, 316] width 140 height 18
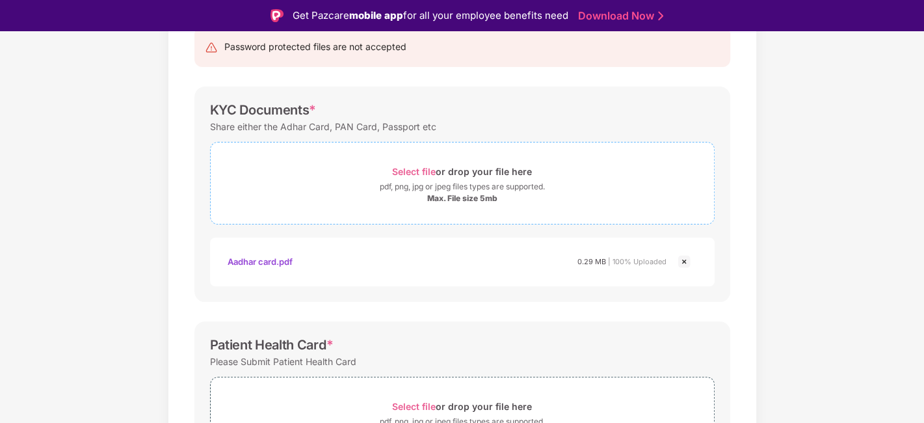
click at [406, 170] on span "Select file" at bounding box center [414, 171] width 44 height 11
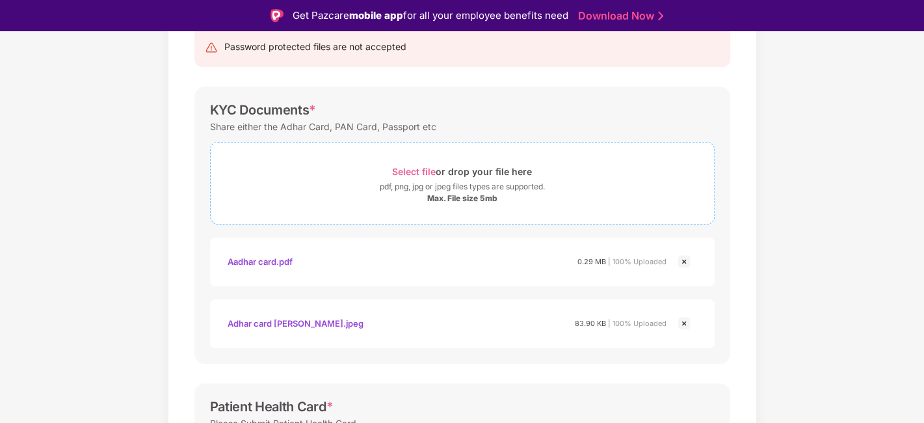
click at [420, 171] on span "Select file" at bounding box center [414, 171] width 44 height 11
click at [418, 169] on span "Select file" at bounding box center [414, 171] width 44 height 11
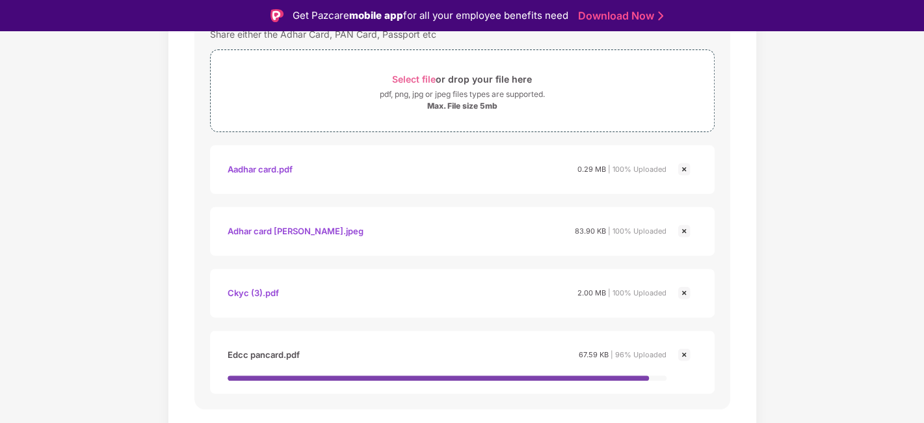
scroll to position [433, 0]
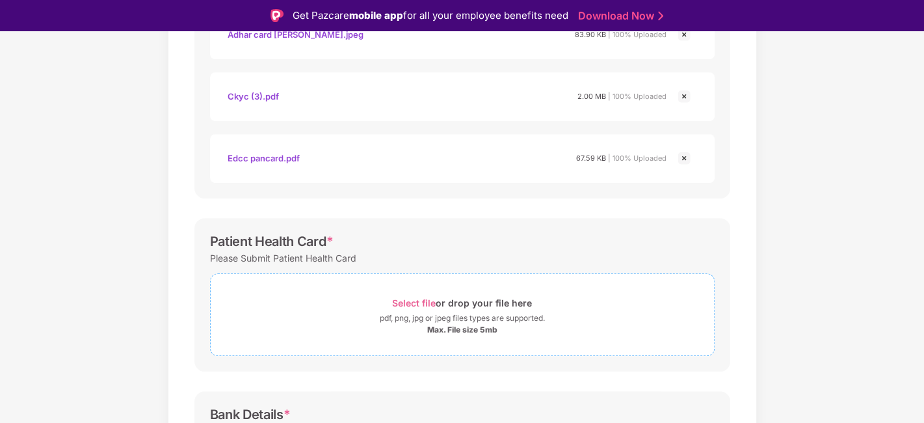
click at [414, 294] on div "Select file or drop your file here" at bounding box center [462, 303] width 140 height 18
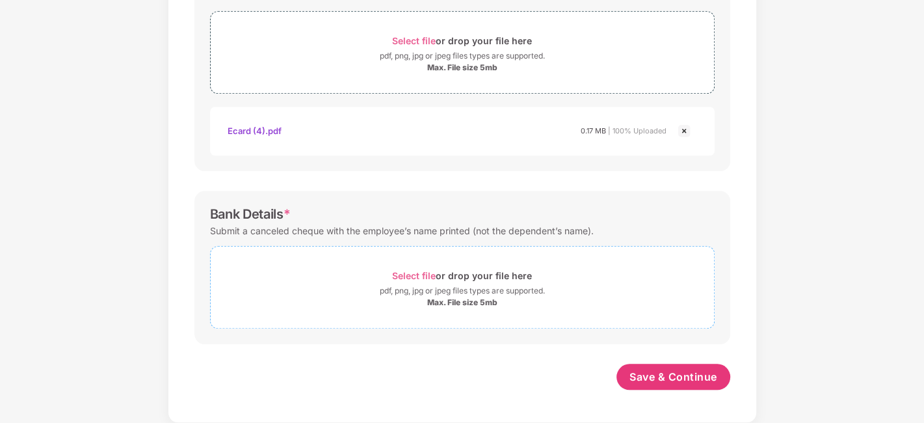
scroll to position [661, 0]
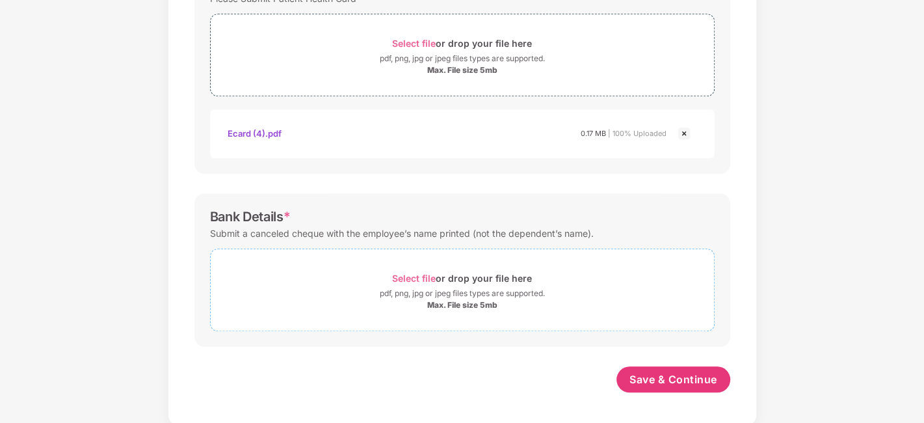
click at [404, 272] on span "Select file" at bounding box center [414, 277] width 44 height 11
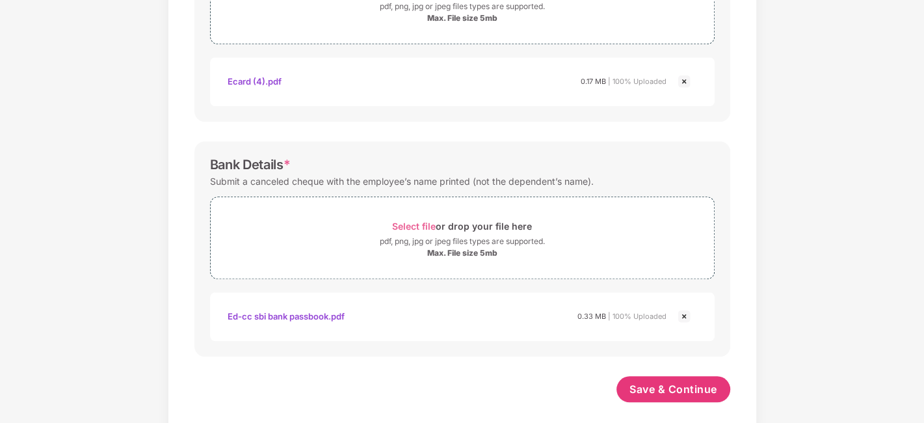
scroll to position [723, 0]
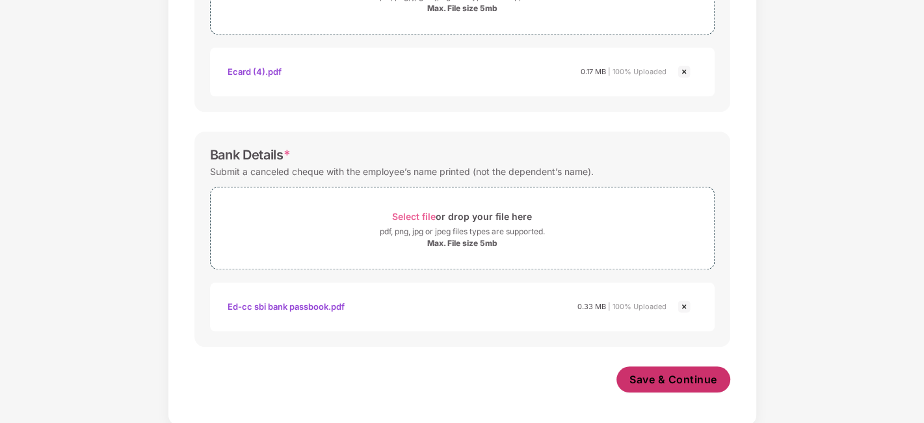
click at [659, 382] on span "Save & Continue" at bounding box center [673, 379] width 88 height 14
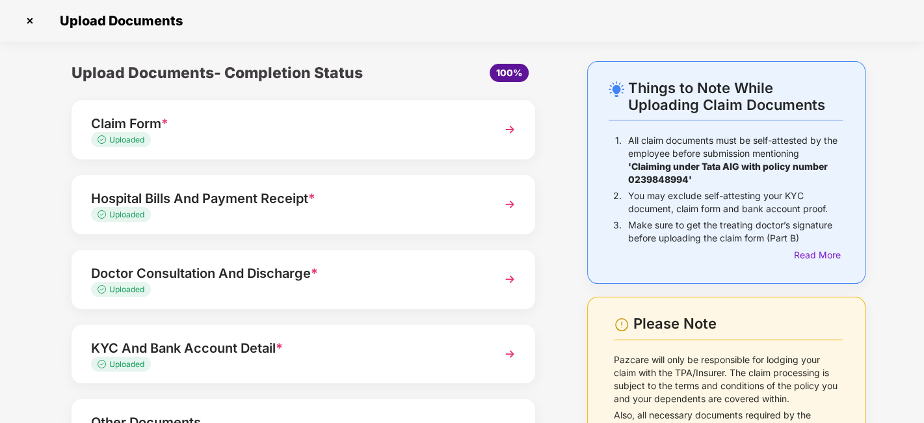
scroll to position [120, 0]
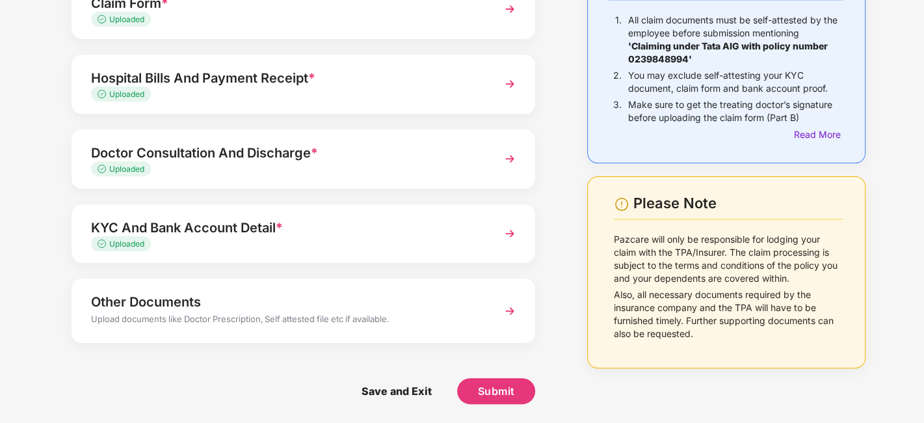
click at [222, 313] on div "Upload documents like Doctor Prescription, Self attested file etc if available." at bounding box center [286, 320] width 390 height 17
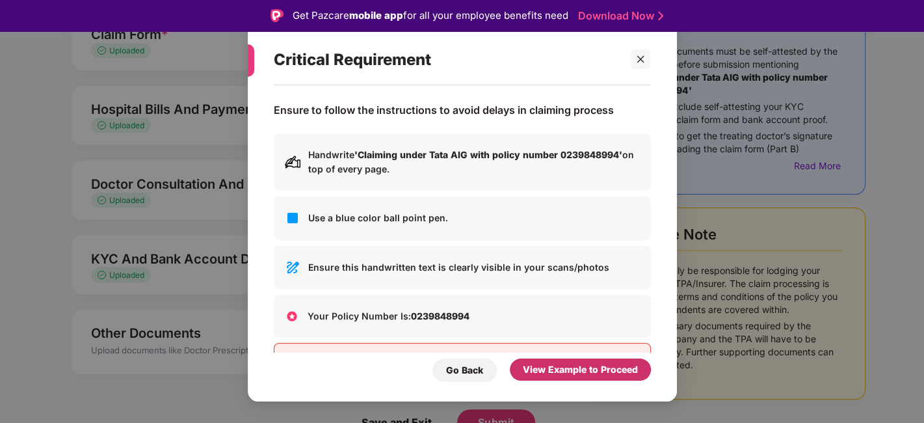
click at [563, 375] on div "View Example to Proceed" at bounding box center [580, 369] width 115 height 14
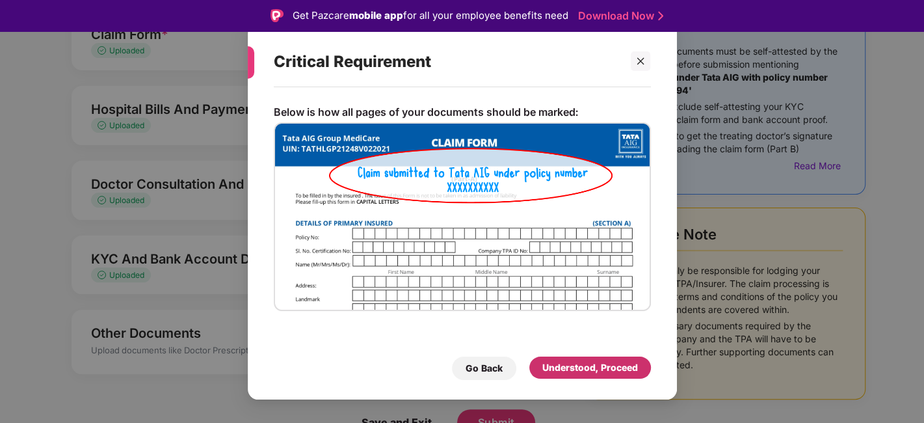
click at [562, 375] on div "Understood, Proceed" at bounding box center [590, 367] width 122 height 22
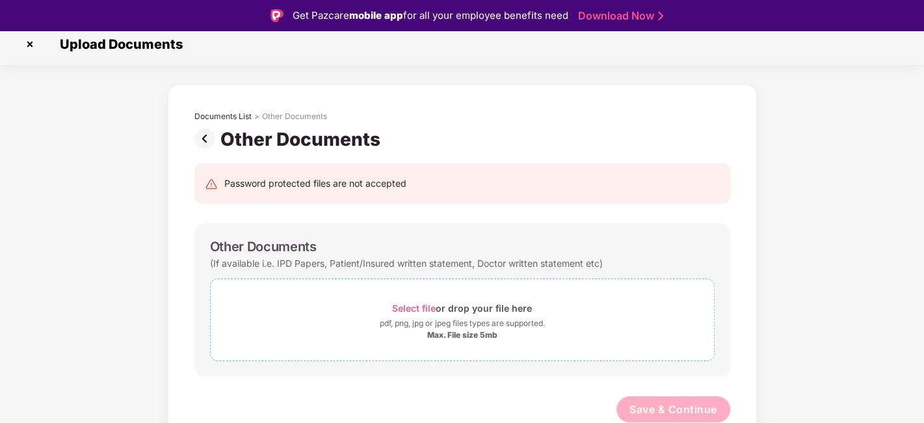
scroll to position [7, 0]
click at [417, 310] on span "Select file" at bounding box center [414, 308] width 44 height 11
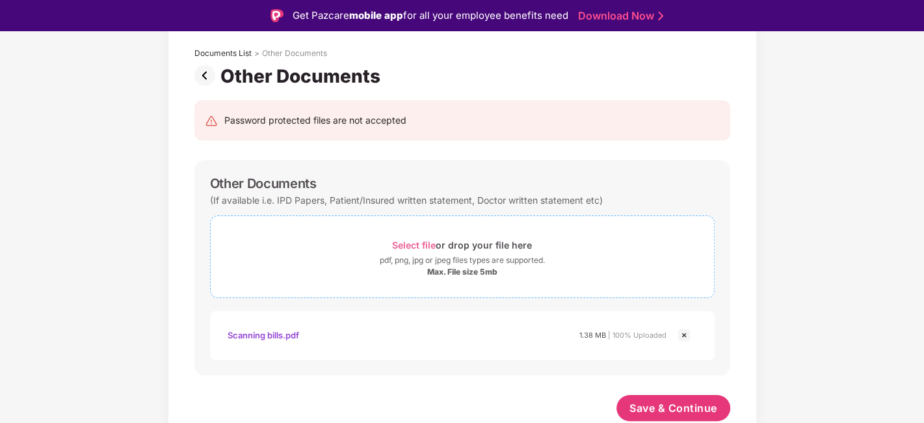
scroll to position [70, 0]
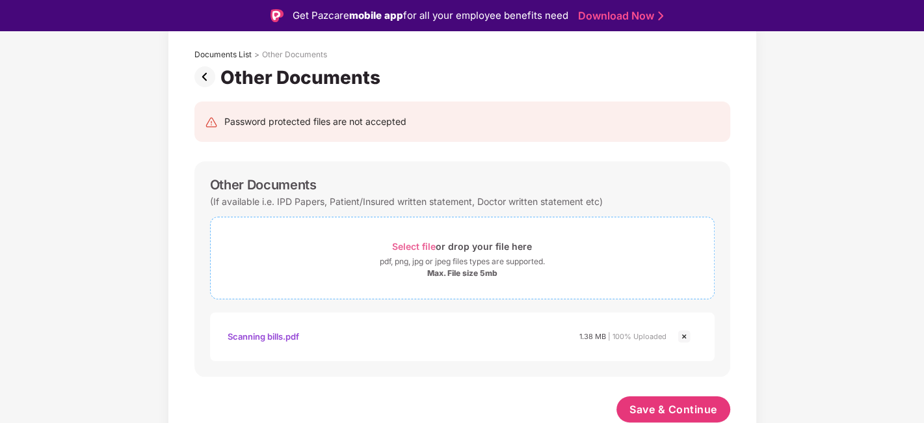
click at [419, 241] on span "Select file" at bounding box center [414, 246] width 44 height 11
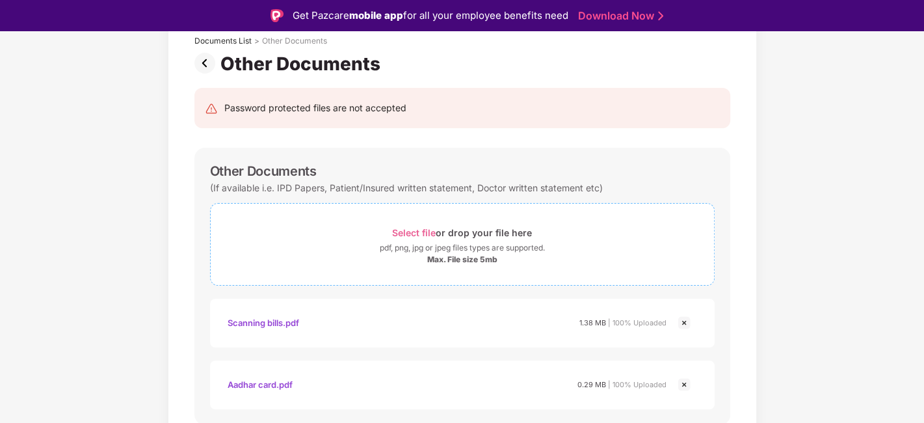
click at [417, 233] on span "Select file" at bounding box center [414, 232] width 44 height 11
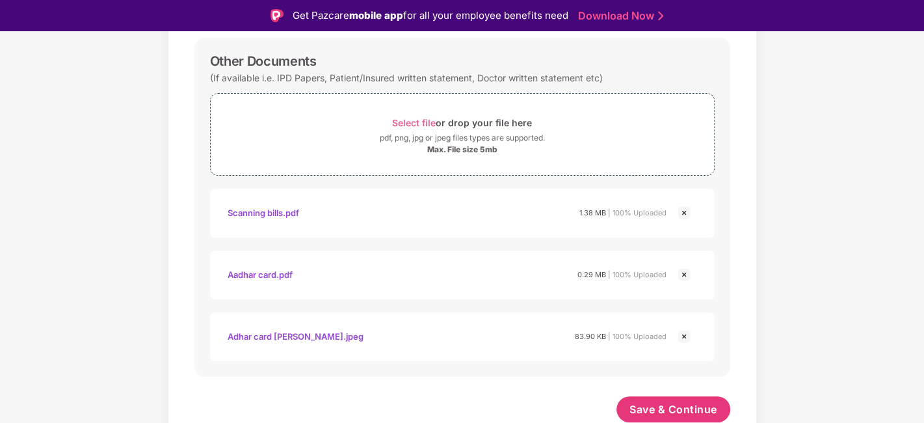
click at [687, 212] on img at bounding box center [684, 213] width 16 height 16
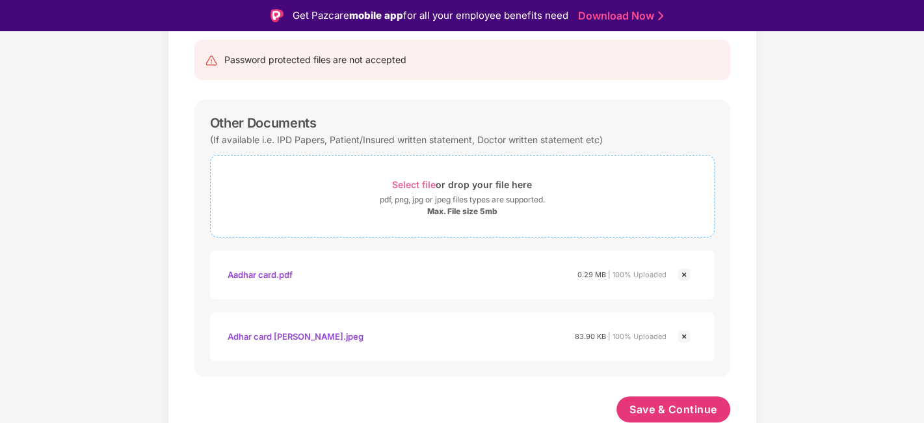
click at [423, 177] on div "Select file or drop your file here" at bounding box center [462, 185] width 140 height 18
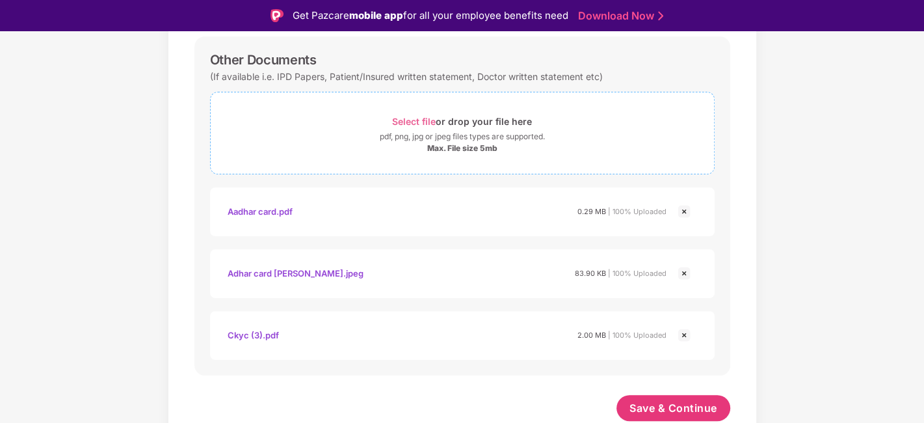
click at [419, 103] on span "Select file or drop your file here pdf, png, jpg or jpeg files types are suppor…" at bounding box center [462, 133] width 503 height 62
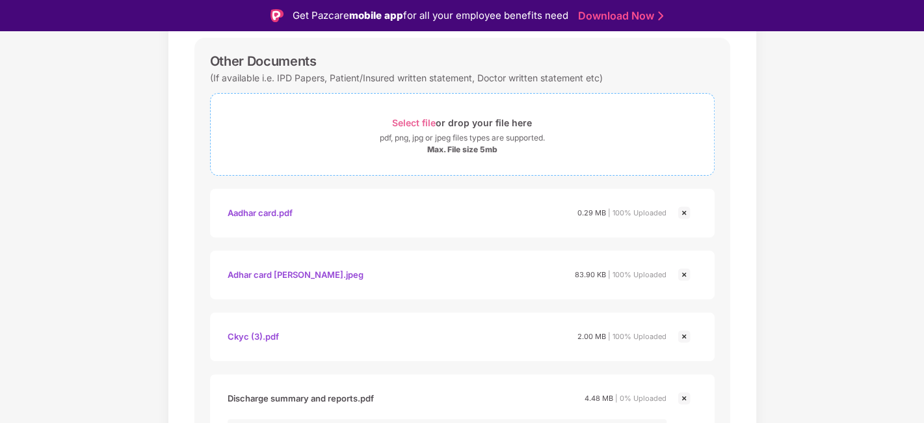
scroll to position [207, 0]
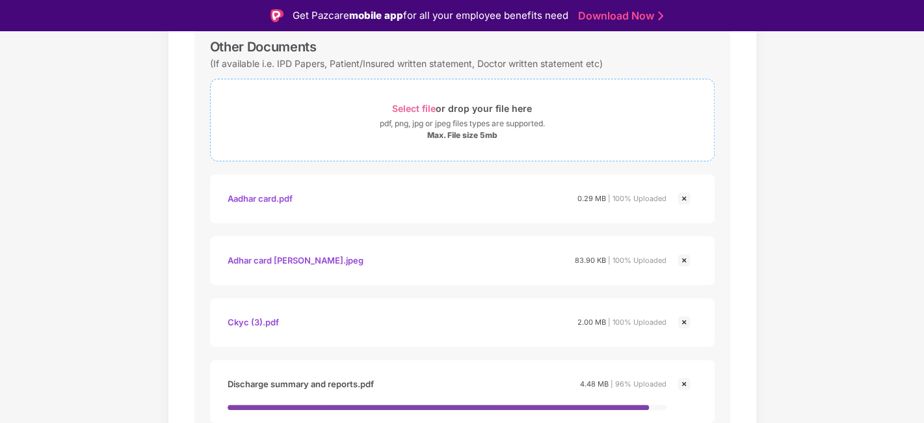
click at [404, 105] on span "Select file" at bounding box center [414, 108] width 44 height 11
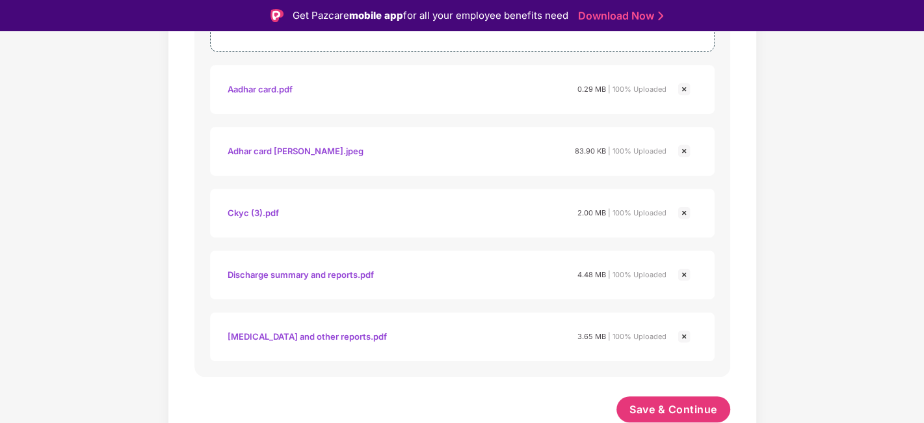
scroll to position [27, 0]
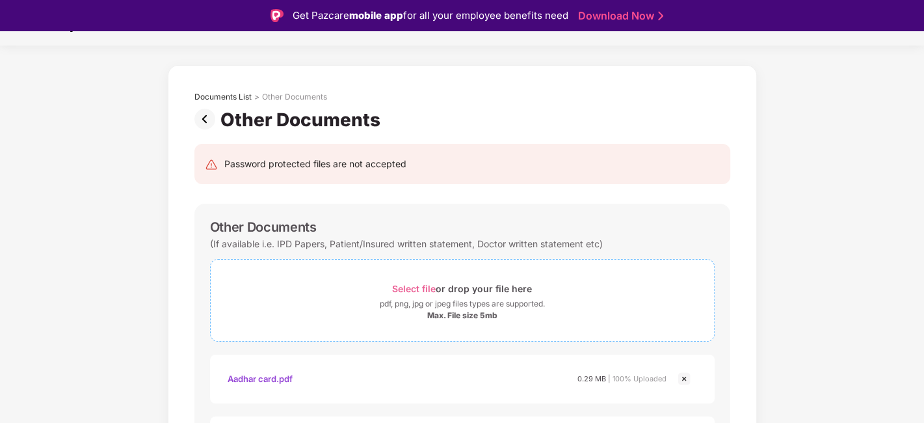
click at [408, 287] on span "Select file" at bounding box center [414, 288] width 44 height 11
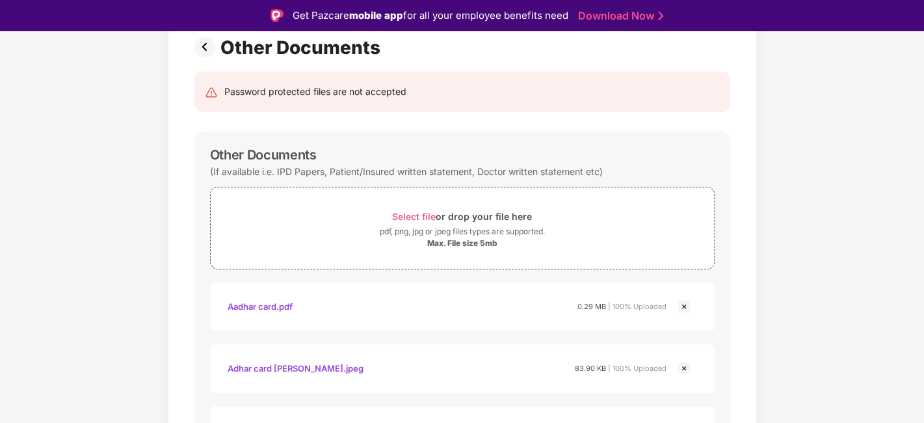
scroll to position [0, 0]
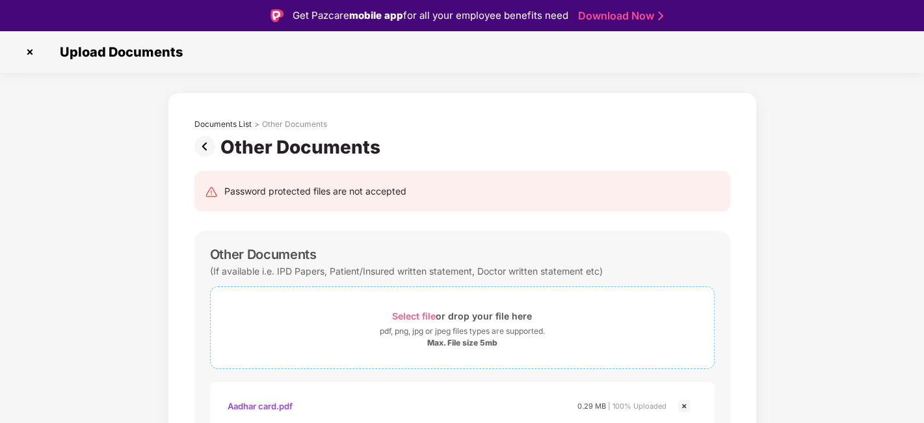
click at [406, 315] on span "Select file" at bounding box center [414, 315] width 44 height 11
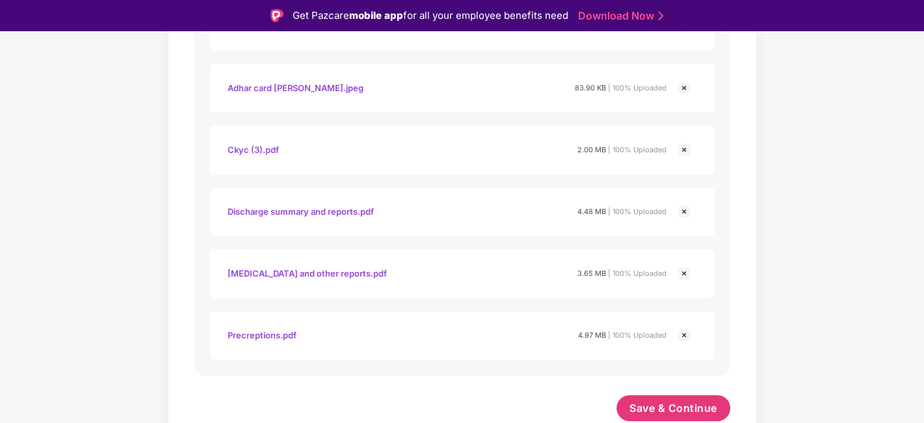
scroll to position [94, 0]
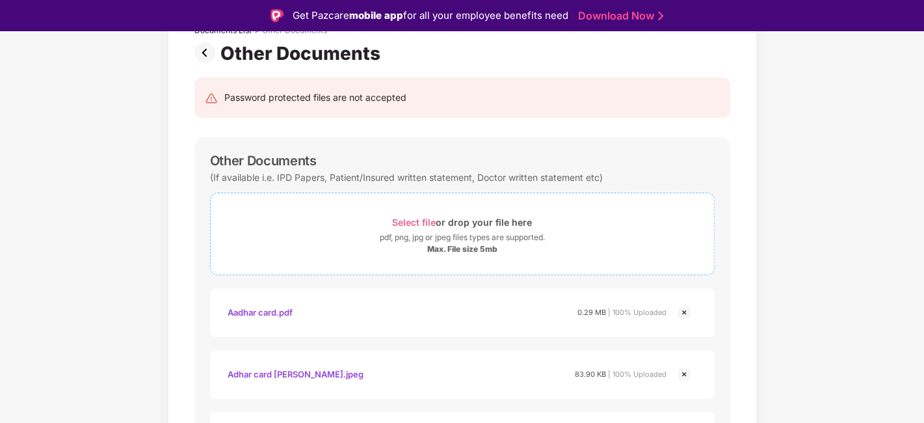
click at [419, 222] on span "Select file" at bounding box center [414, 222] width 44 height 11
click at [406, 217] on span "Select file" at bounding box center [414, 222] width 44 height 11
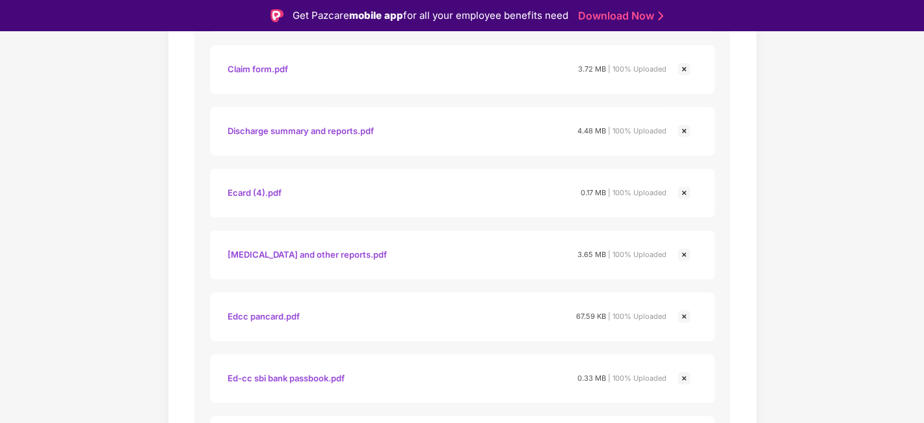
scroll to position [1243, 0]
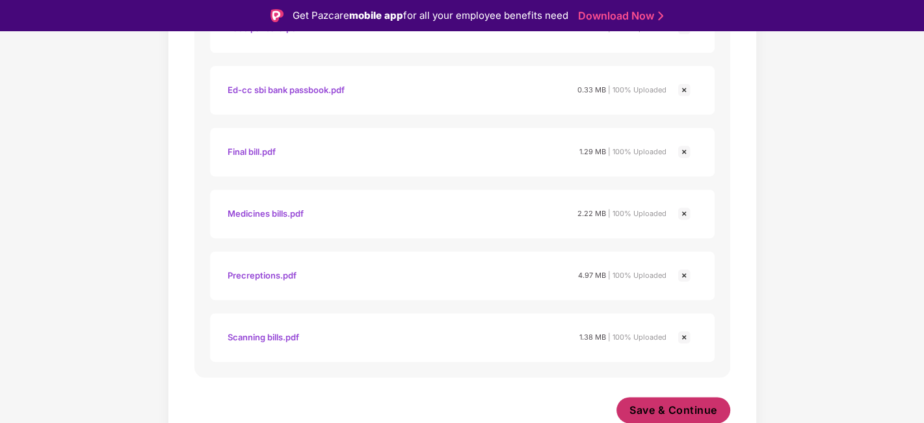
click at [661, 397] on span "Save & Continue" at bounding box center [673, 410] width 88 height 14
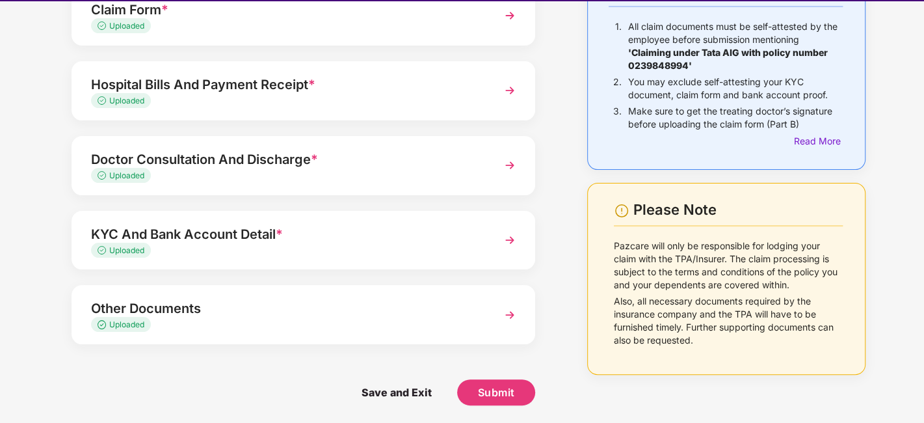
scroll to position [31, 0]
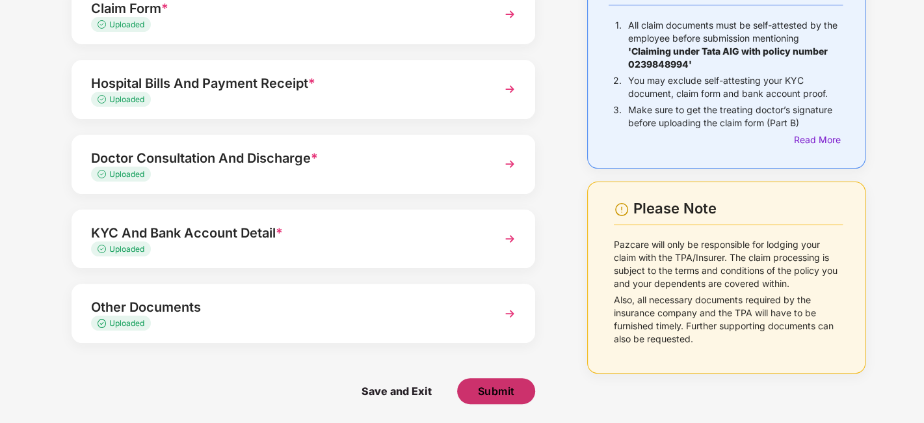
click at [490, 395] on span "Submit" at bounding box center [496, 391] width 37 height 14
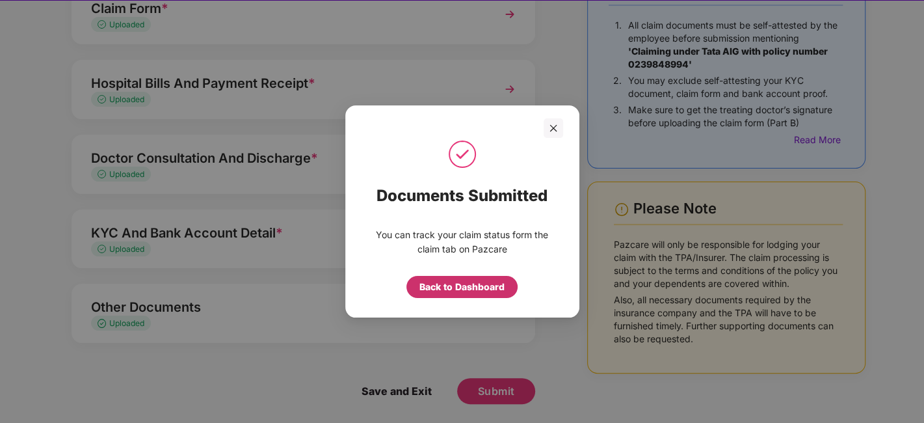
click at [479, 285] on div "Back to Dashboard" at bounding box center [461, 287] width 85 height 14
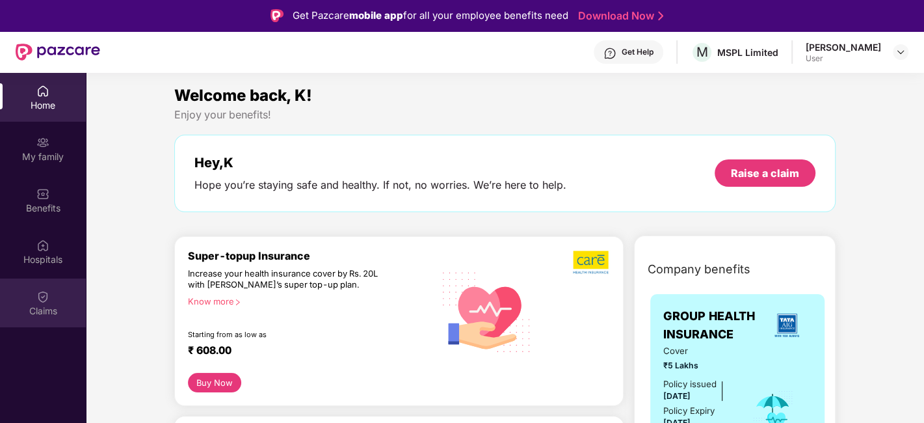
click at [56, 313] on div "Claims" at bounding box center [43, 310] width 86 height 13
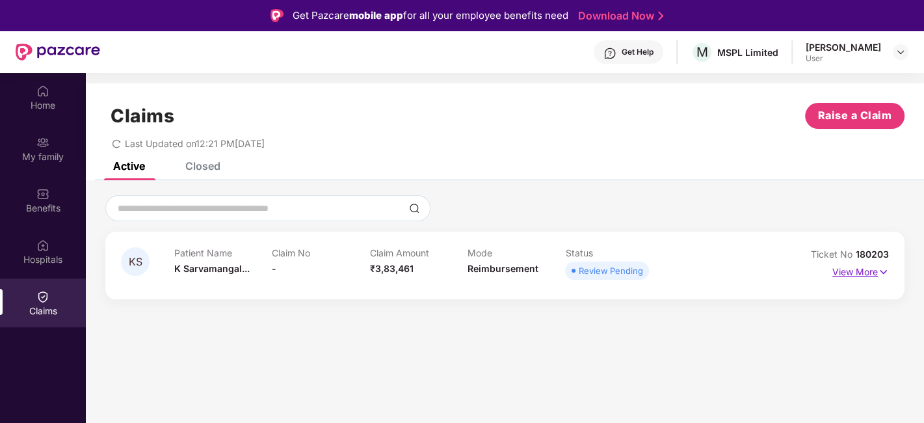
click at [862, 269] on p "View More" at bounding box center [860, 270] width 57 height 18
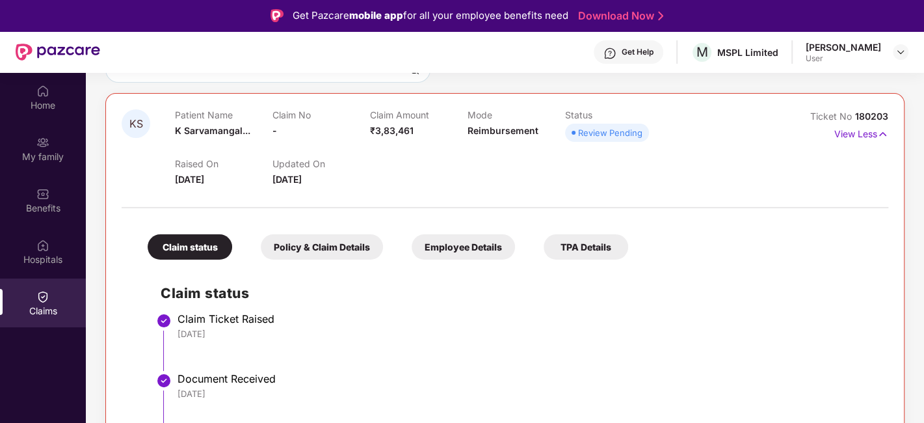
scroll to position [72, 0]
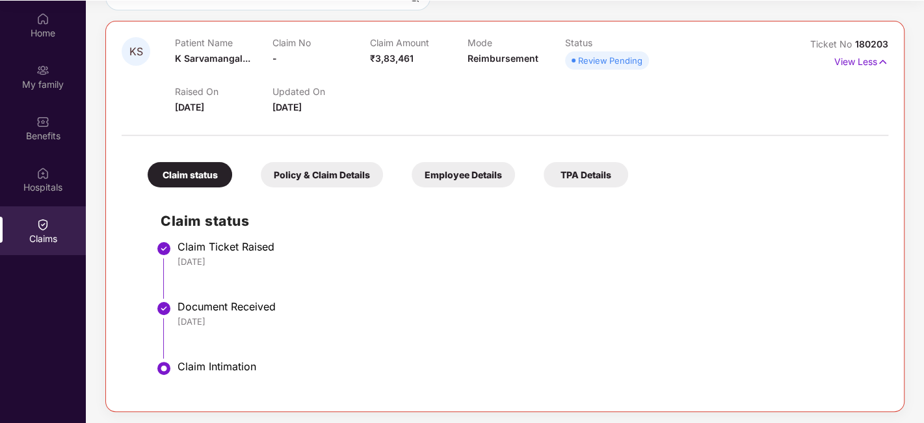
click at [338, 162] on div "Policy & Claim Details" at bounding box center [322, 174] width 122 height 25
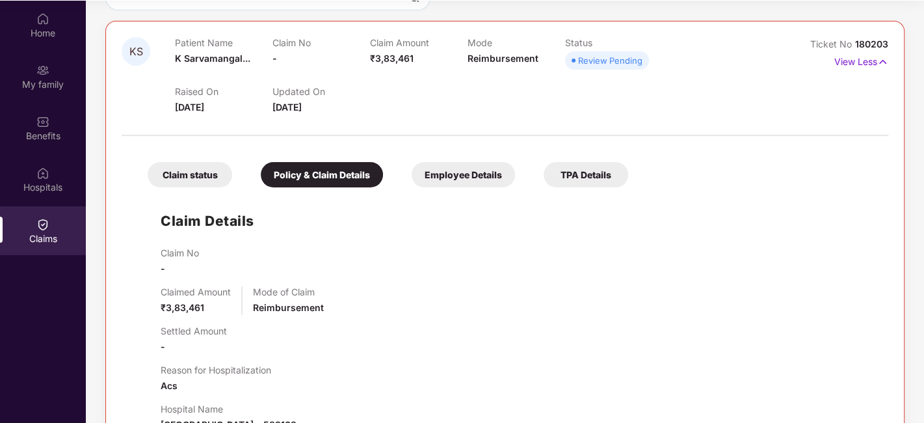
click at [446, 178] on div "Employee Details" at bounding box center [463, 174] width 103 height 25
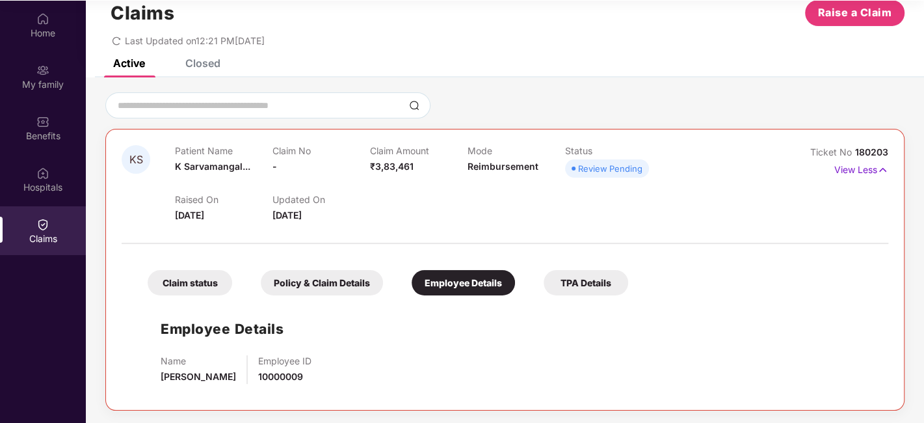
scroll to position [29, 0]
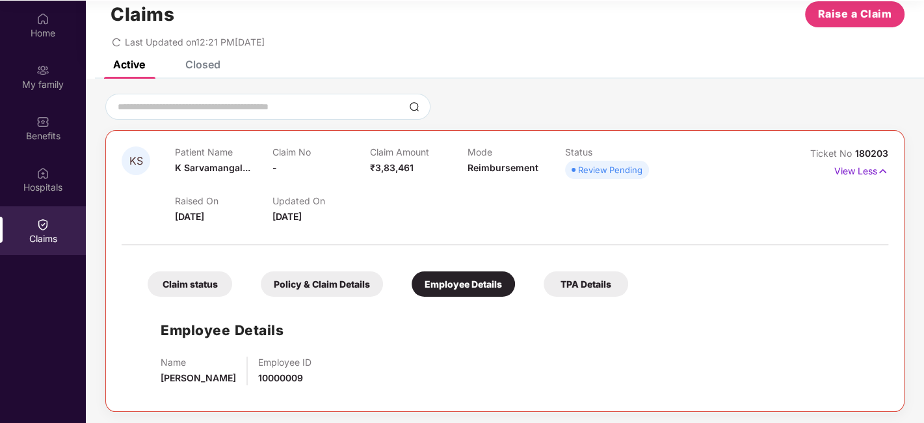
click at [583, 284] on div "TPA Details" at bounding box center [586, 283] width 85 height 25
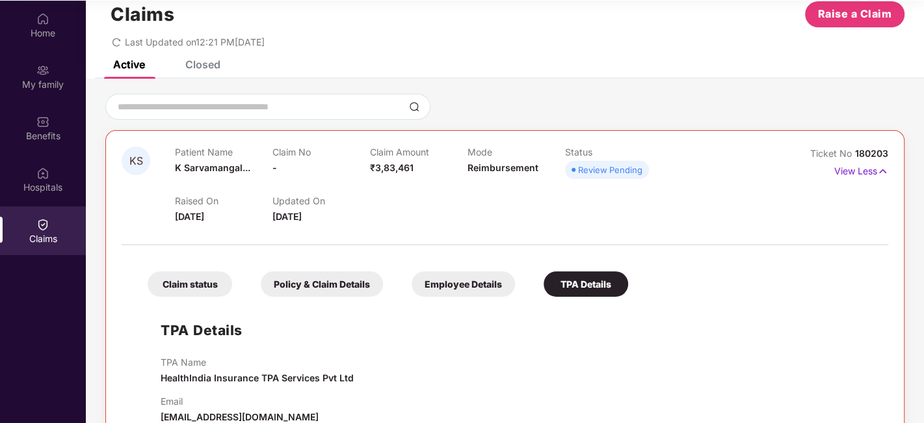
scroll to position [58, 0]
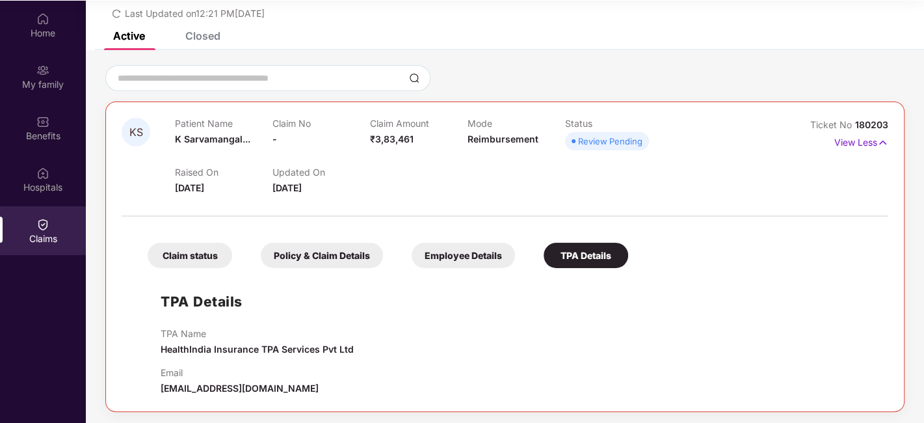
click at [217, 261] on div "Claim status" at bounding box center [190, 255] width 85 height 25
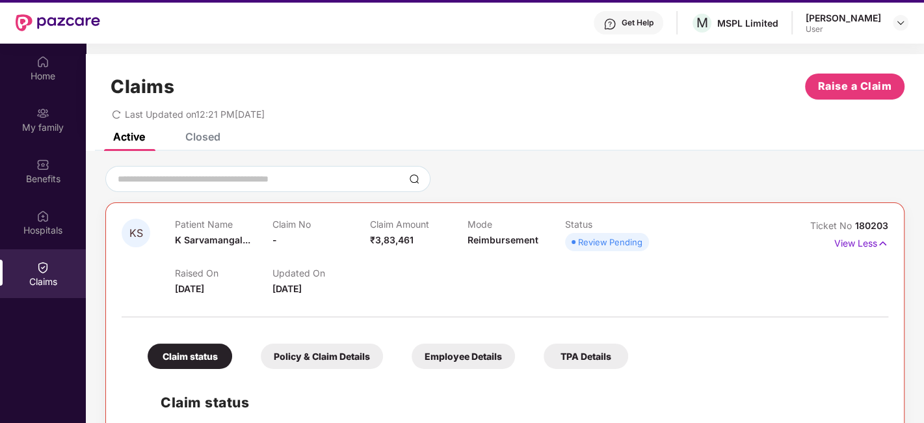
scroll to position [0, 0]
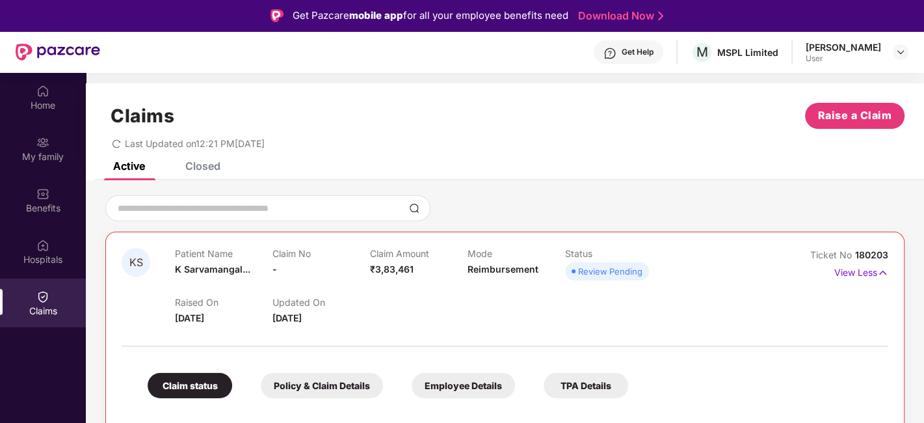
click at [120, 148] on icon "redo" at bounding box center [116, 143] width 9 height 9
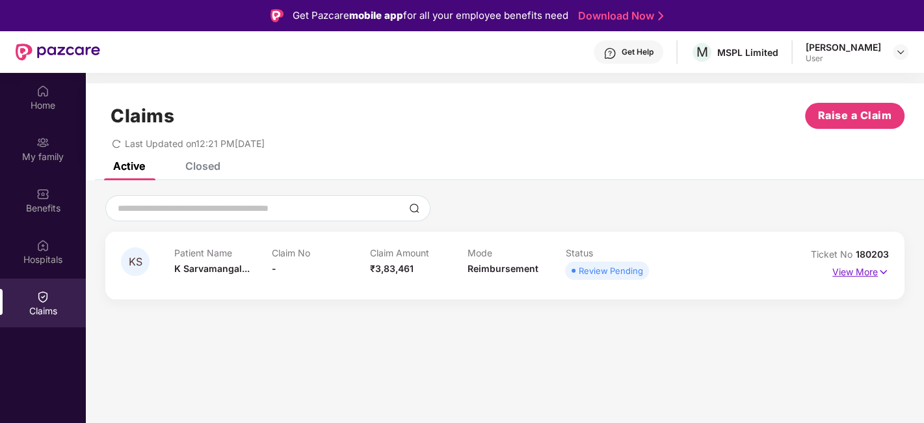
click at [844, 272] on p "View More" at bounding box center [860, 270] width 57 height 18
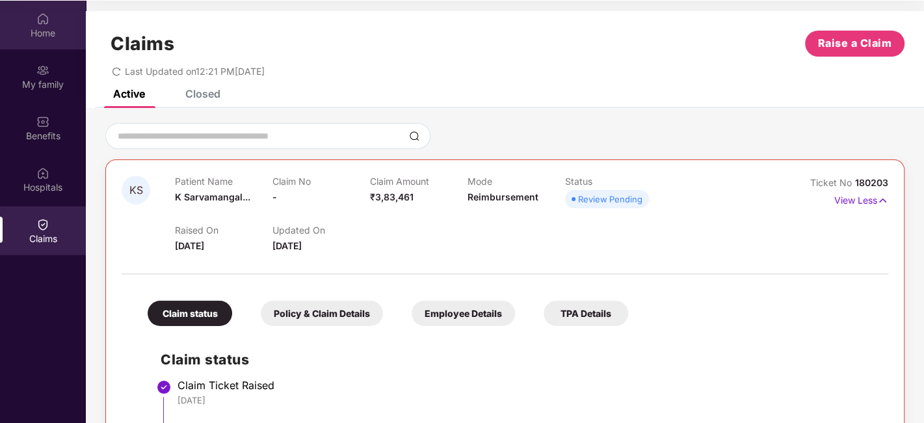
click at [23, 15] on div "Home" at bounding box center [43, 25] width 86 height 49
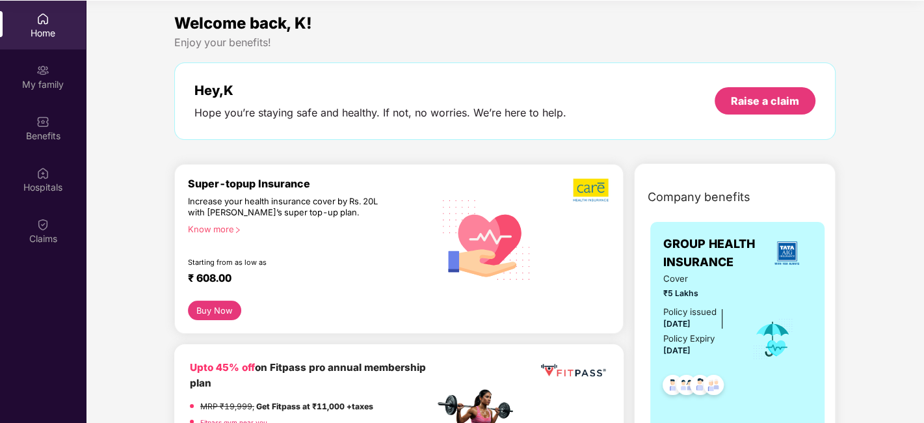
click at [205, 221] on div "Super-topup Insurance Increase your health insurance cover by Rs. 20L with PazC…" at bounding box center [311, 239] width 246 height 123
click at [211, 229] on div "Know more" at bounding box center [307, 228] width 239 height 9
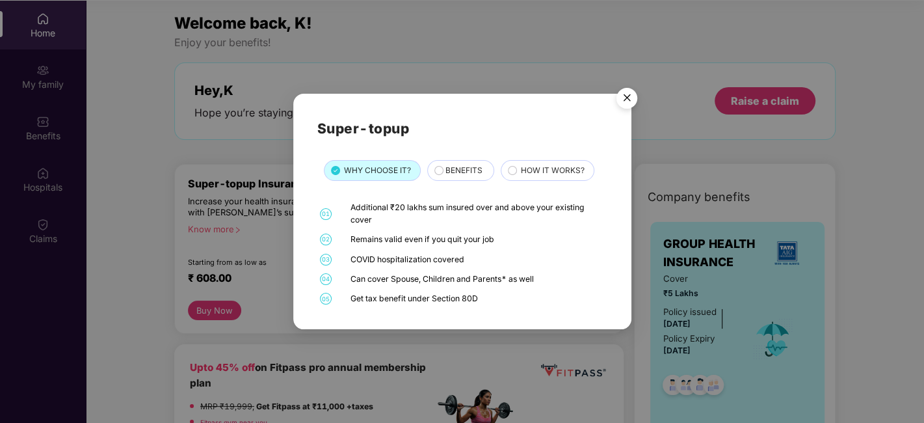
drag, startPoint x: 360, startPoint y: 239, endPoint x: 531, endPoint y: 237, distance: 171.0
click at [531, 237] on div "Remains valid even if you quit your job" at bounding box center [477, 239] width 254 height 12
drag, startPoint x: 466, startPoint y: 269, endPoint x: 433, endPoint y: 268, distance: 33.2
click at [466, 269] on div "01 Additional ₹20 lakhs sum insured over and above your existing cover 02 Remai…" at bounding box center [462, 253] width 290 height 103
drag, startPoint x: 358, startPoint y: 259, endPoint x: 484, endPoint y: 257, distance: 126.2
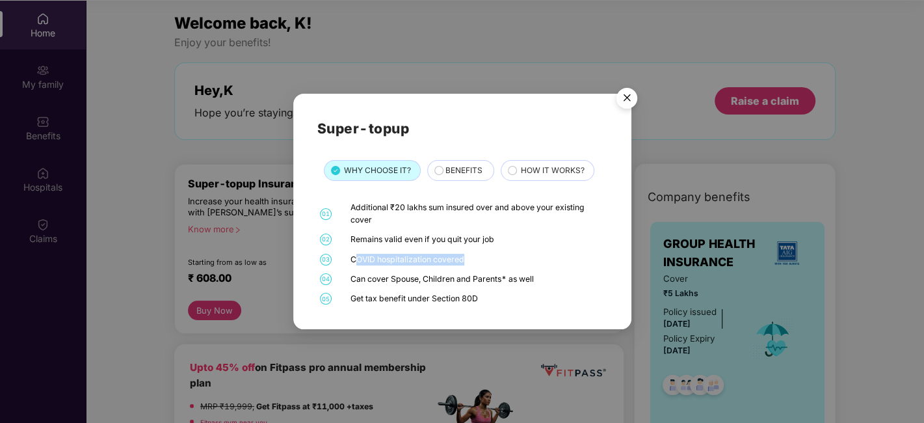
click at [484, 257] on div "COVID hospitalization covered" at bounding box center [477, 260] width 254 height 12
click at [375, 296] on div "Get tax benefit under Section 80D" at bounding box center [477, 299] width 254 height 12
drag, startPoint x: 380, startPoint y: 283, endPoint x: 568, endPoint y: 282, distance: 188.6
click at [568, 282] on div "Can cover Spouse, Children and Parents* as well" at bounding box center [477, 279] width 254 height 12
drag, startPoint x: 349, startPoint y: 298, endPoint x: 477, endPoint y: 280, distance: 130.1
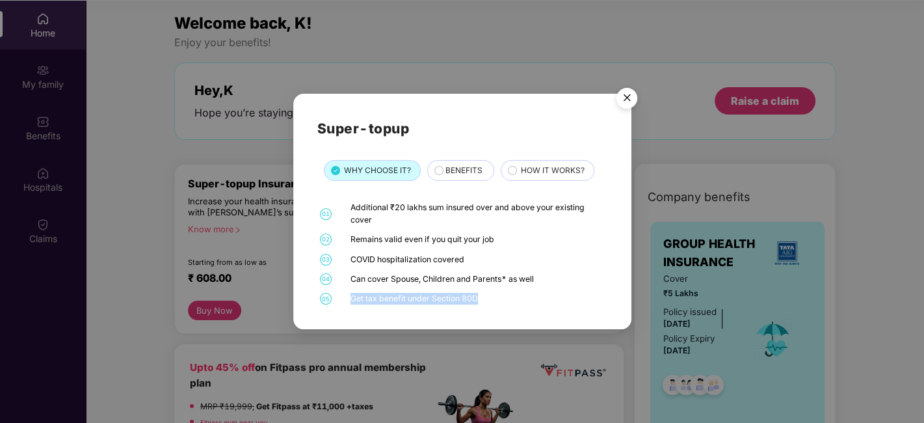
click at [477, 293] on div "05 Get tax benefit under Section 80D" at bounding box center [462, 299] width 290 height 12
click at [455, 172] on span "BENEFITS" at bounding box center [463, 171] width 37 height 12
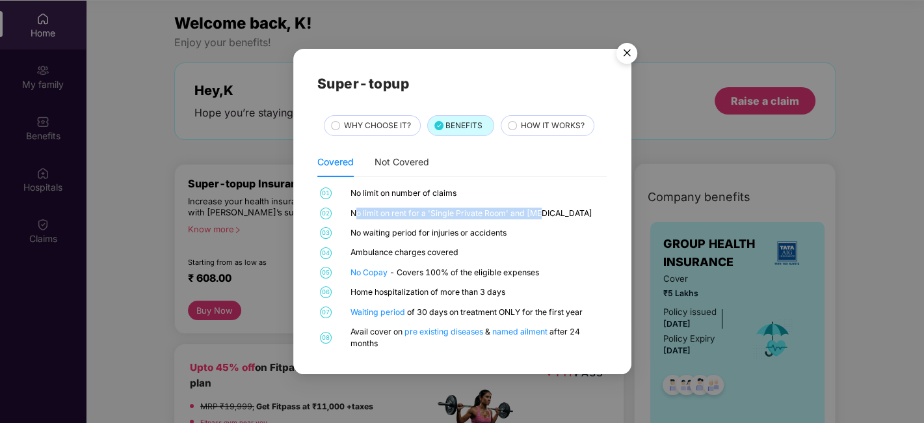
drag, startPoint x: 367, startPoint y: 213, endPoint x: 570, endPoint y: 216, distance: 202.9
click at [570, 216] on div "No limit on rent for a 'Single Private Room' and ICU" at bounding box center [477, 213] width 254 height 12
click at [572, 222] on div "01 No limit on number of claims 02 No limit on rent for a 'Single Private Room'…" at bounding box center [462, 268] width 290 height 163
drag, startPoint x: 356, startPoint y: 216, endPoint x: 546, endPoint y: 218, distance: 189.9
click at [546, 218] on div "02 No limit on rent for a 'Single Private Room' and ICU" at bounding box center [462, 213] width 290 height 12
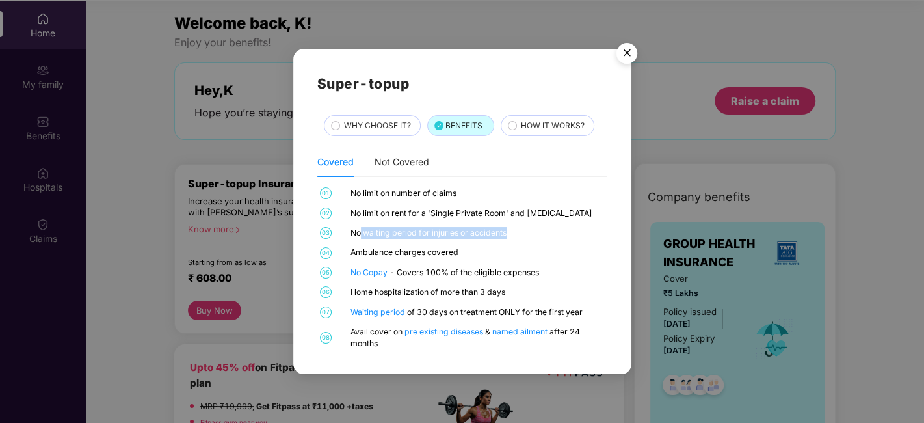
drag, startPoint x: 360, startPoint y: 233, endPoint x: 549, endPoint y: 239, distance: 188.7
click at [549, 239] on div "No waiting period for injuries or accidents" at bounding box center [477, 233] width 254 height 12
drag, startPoint x: 356, startPoint y: 259, endPoint x: 482, endPoint y: 254, distance: 126.9
click at [482, 254] on div "01 No limit on number of claims 02 No limit on rent for a 'Single Private Room'…" at bounding box center [462, 268] width 290 height 163
drag, startPoint x: 402, startPoint y: 272, endPoint x: 550, endPoint y: 272, distance: 148.3
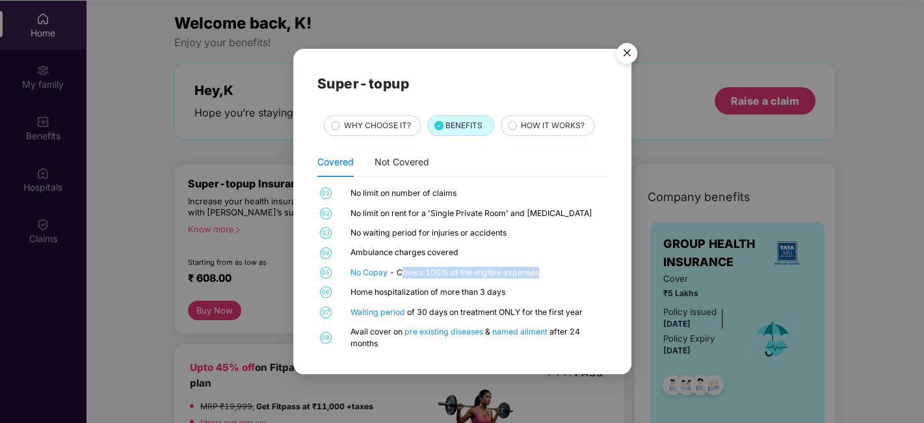
click at [550, 272] on div "No Copay - Covers 100% of the eligible expenses" at bounding box center [477, 273] width 254 height 12
drag, startPoint x: 352, startPoint y: 292, endPoint x: 561, endPoint y: 289, distance: 208.8
click at [561, 289] on div "Home hospitalization of more than 3 days" at bounding box center [477, 292] width 254 height 12
click at [550, 269] on div "No Copay - Covers 100% of the eligible expenses" at bounding box center [477, 273] width 254 height 12
click at [460, 330] on link "pre existing diseases" at bounding box center [444, 331] width 81 height 10
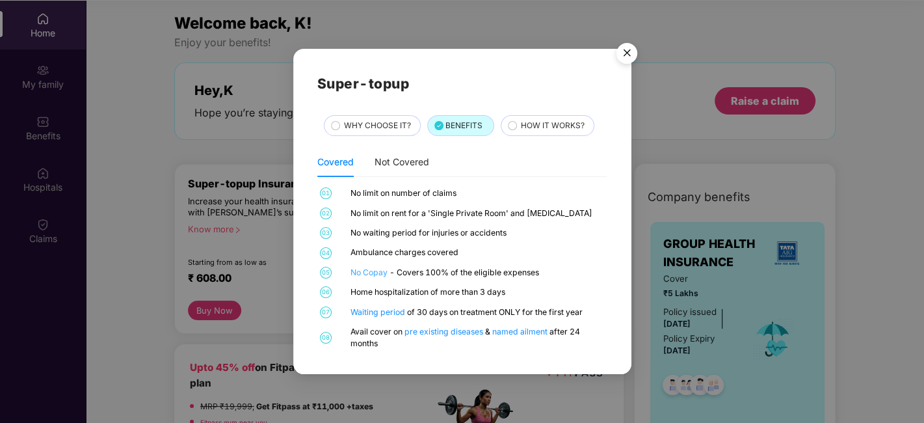
click at [369, 274] on link "No Copay" at bounding box center [369, 272] width 39 height 10
click at [382, 309] on link "Waiting period" at bounding box center [378, 312] width 57 height 10
click at [622, 53] on img "Close" at bounding box center [627, 55] width 36 height 36
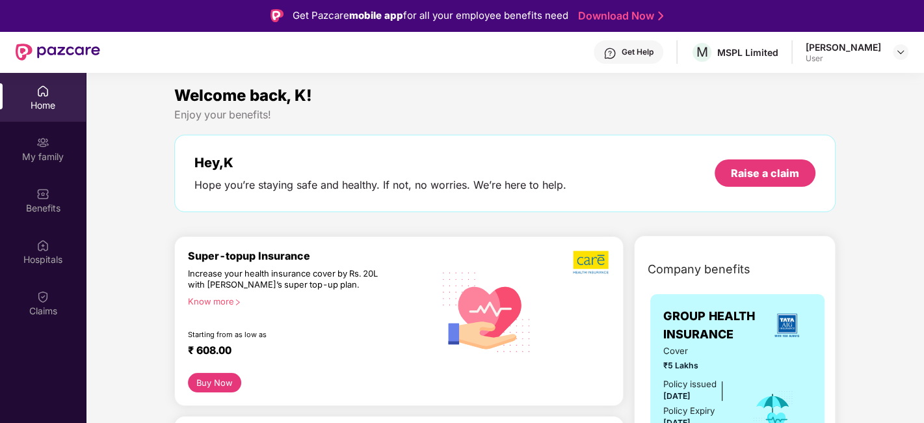
click at [32, 101] on div "Home" at bounding box center [43, 105] width 86 height 13
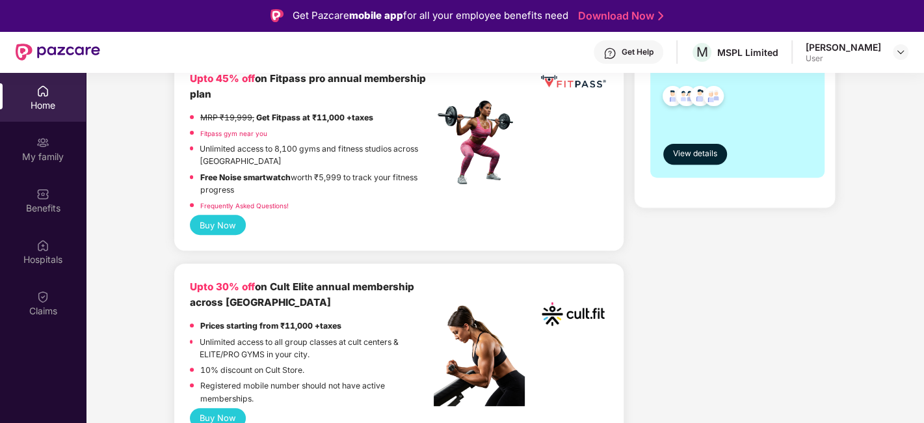
scroll to position [289, 0]
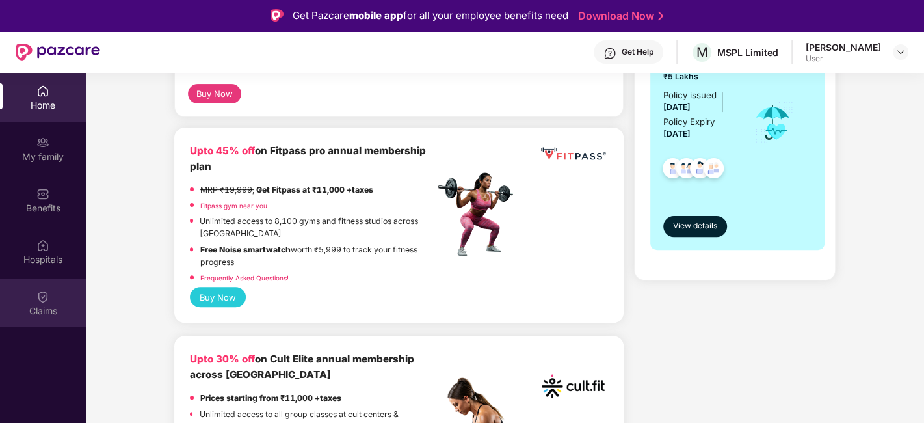
click at [18, 303] on div "Claims" at bounding box center [43, 302] width 86 height 49
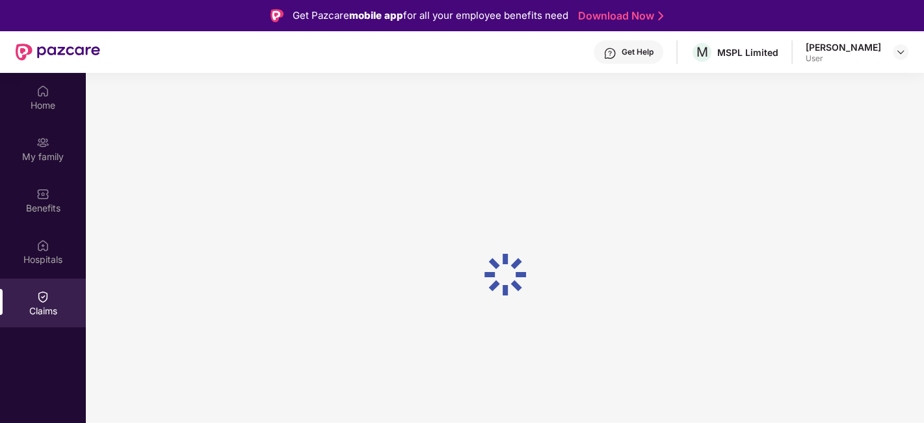
scroll to position [0, 0]
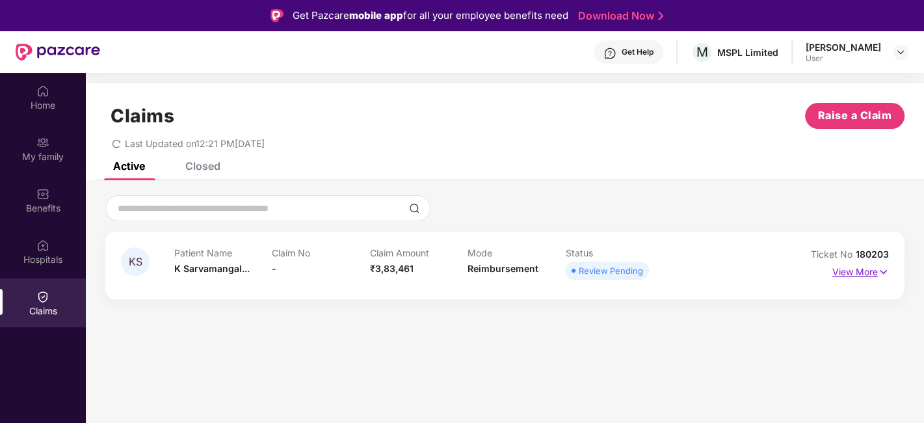
click at [888, 271] on img at bounding box center [883, 272] width 11 height 14
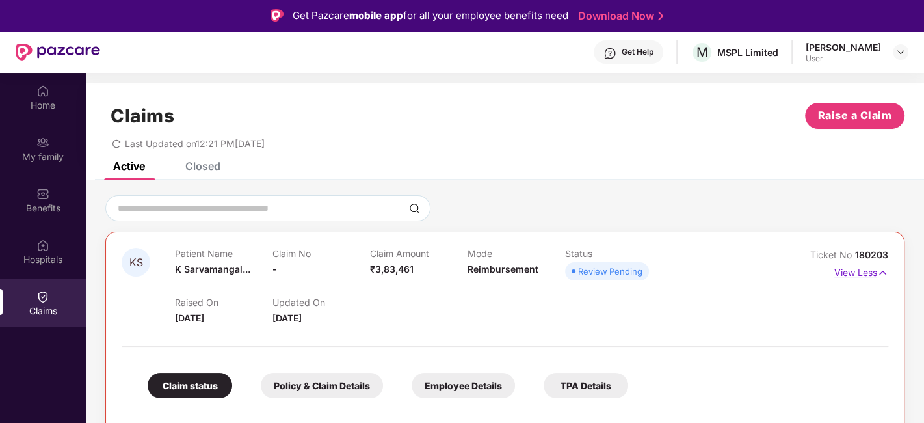
click at [887, 271] on img at bounding box center [882, 272] width 11 height 14
